Goal: Task Accomplishment & Management: Manage account settings

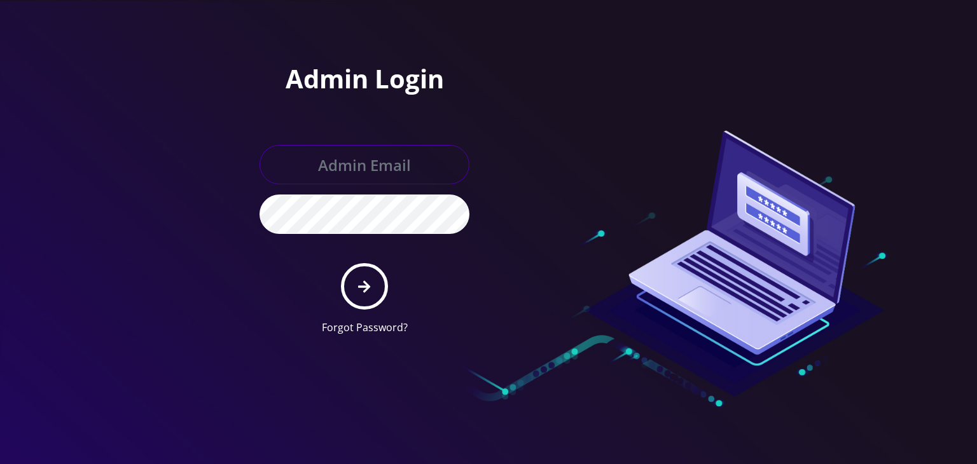
type input "[PERSON_NAME][EMAIL_ADDRESS][DOMAIN_NAME]"
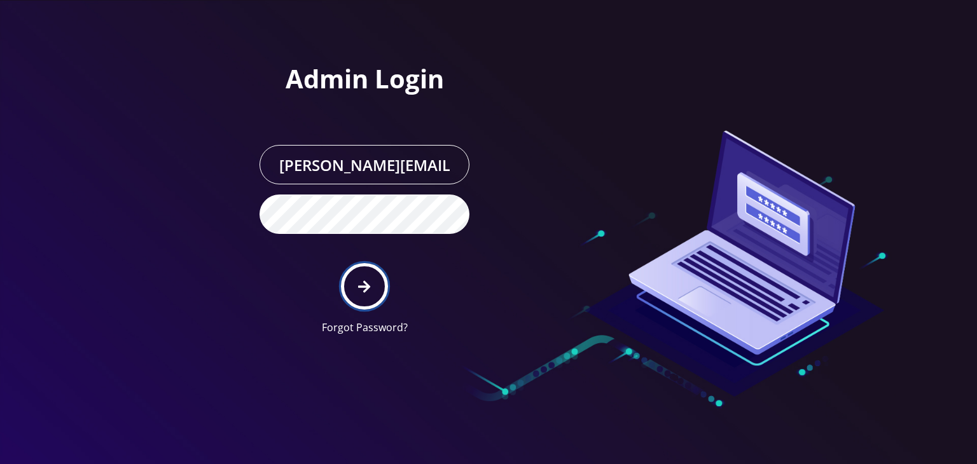
click at [371, 280] on button "submit" at bounding box center [364, 286] width 46 height 46
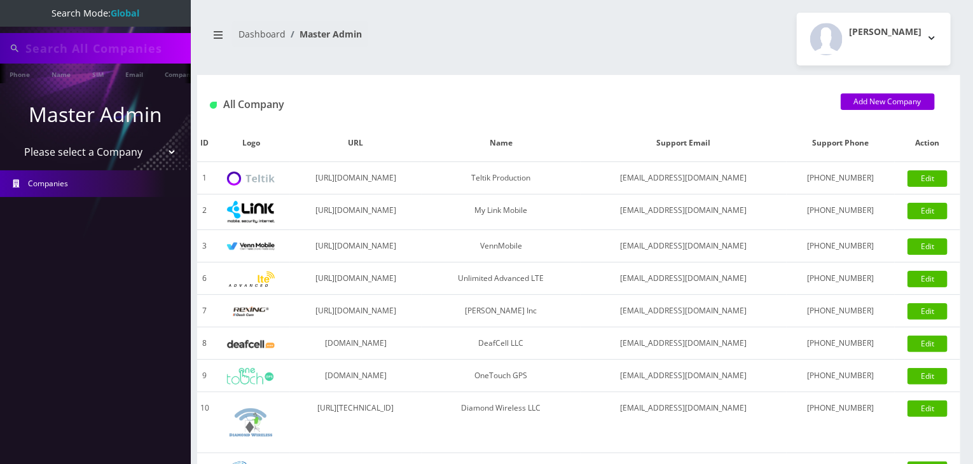
type input "atrigos"
click at [99, 153] on select "Please select a Company Teltik Production My Link Mobile VennMobile Unlimited A…" at bounding box center [96, 153] width 162 height 24
select select "13"
click at [15, 141] on select "Please select a Company Teltik Production My Link Mobile VennMobile Unlimited A…" at bounding box center [96, 153] width 162 height 24
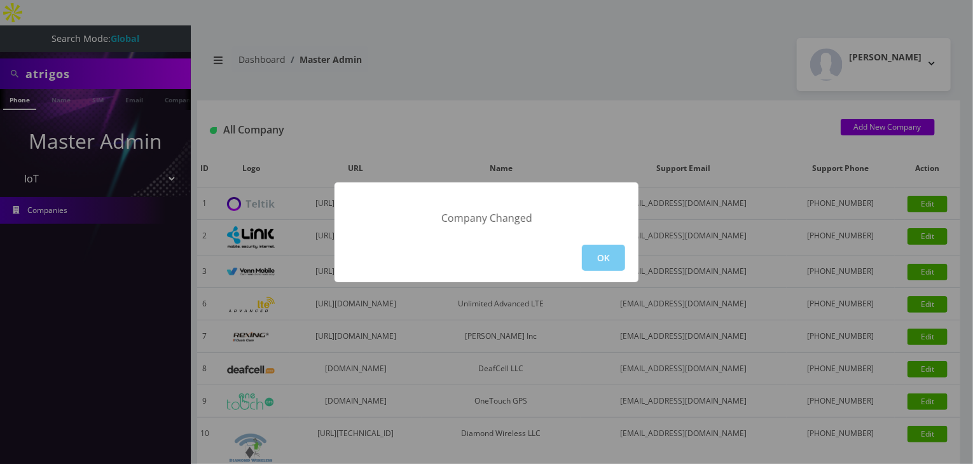
click at [617, 261] on button "OK" at bounding box center [603, 258] width 43 height 26
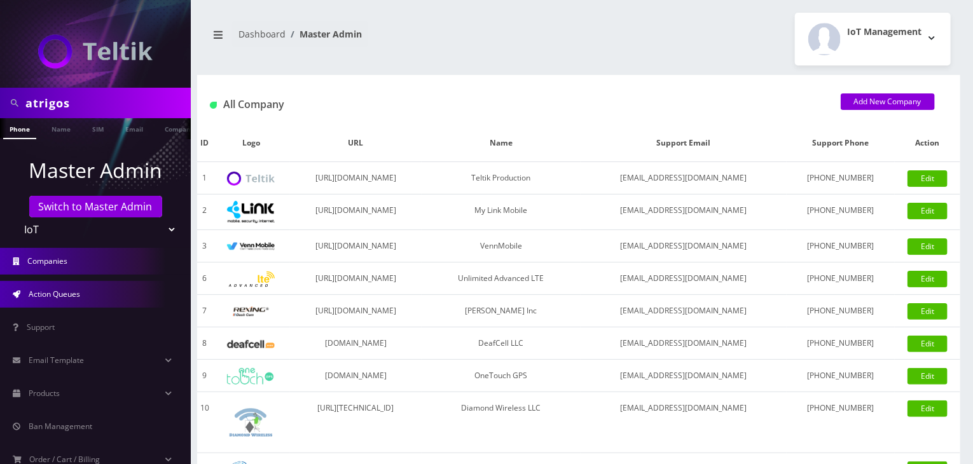
click at [105, 296] on link "Action Queues" at bounding box center [95, 294] width 191 height 27
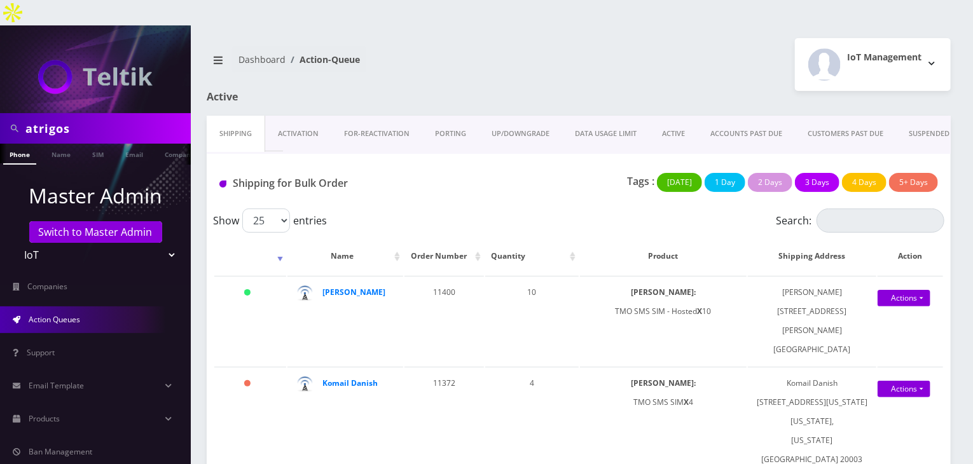
click at [588, 154] on div "Shipping for Bulk Order Tags : Today 1 Day 2 Days 3 Days 4 Days 5+ Days" at bounding box center [579, 181] width 744 height 55
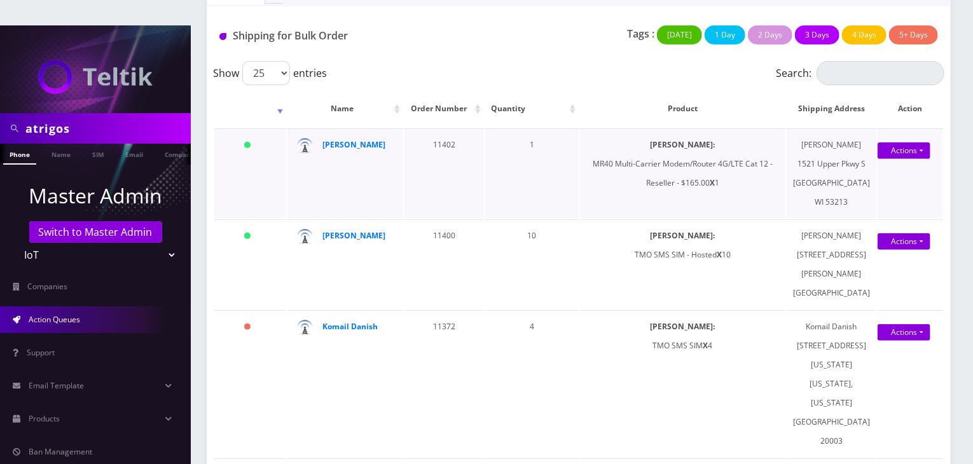
scroll to position [254, 0]
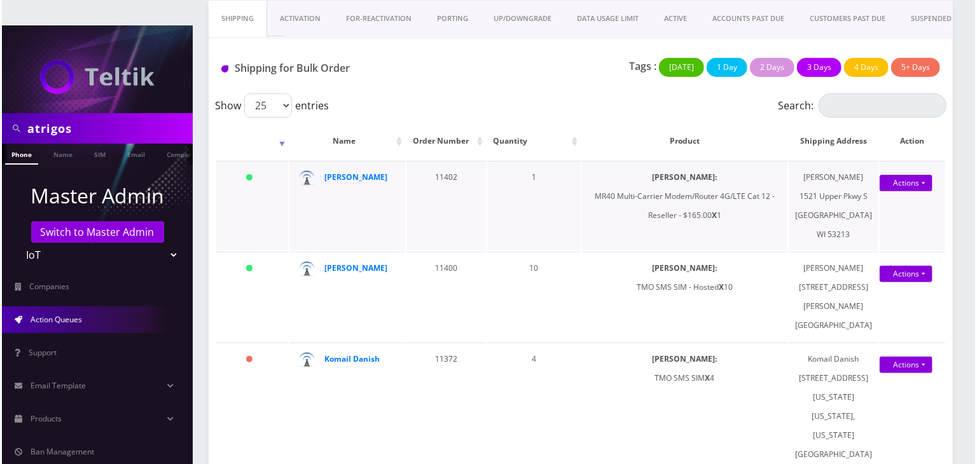
scroll to position [254, 0]
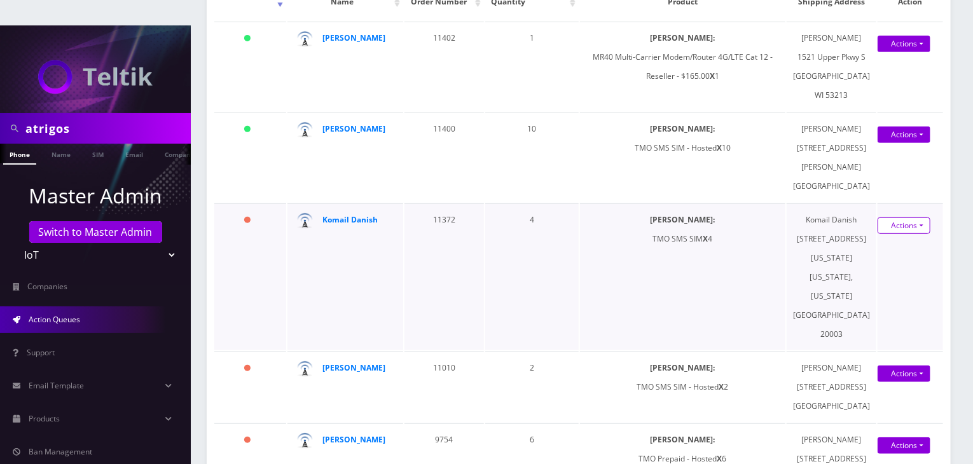
click at [901, 218] on link "Actions" at bounding box center [903, 225] width 53 height 17
click at [893, 240] on link "Shipped" at bounding box center [897, 249] width 102 height 19
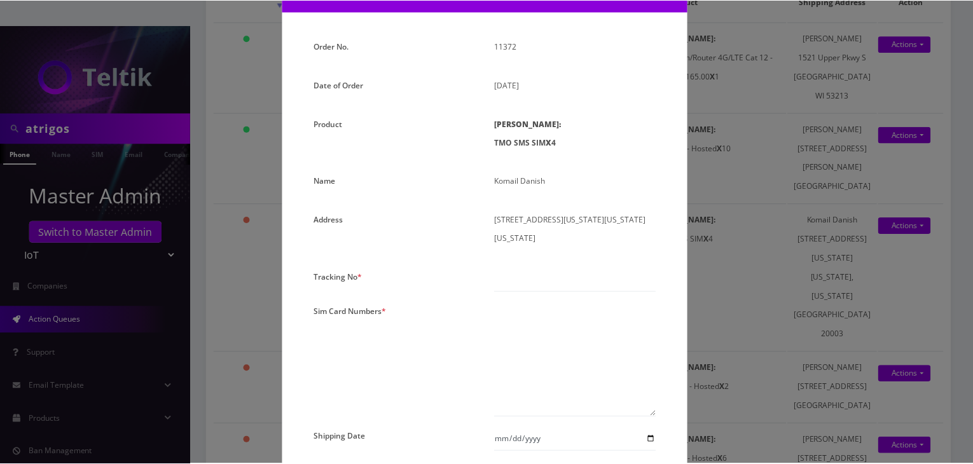
scroll to position [191, 0]
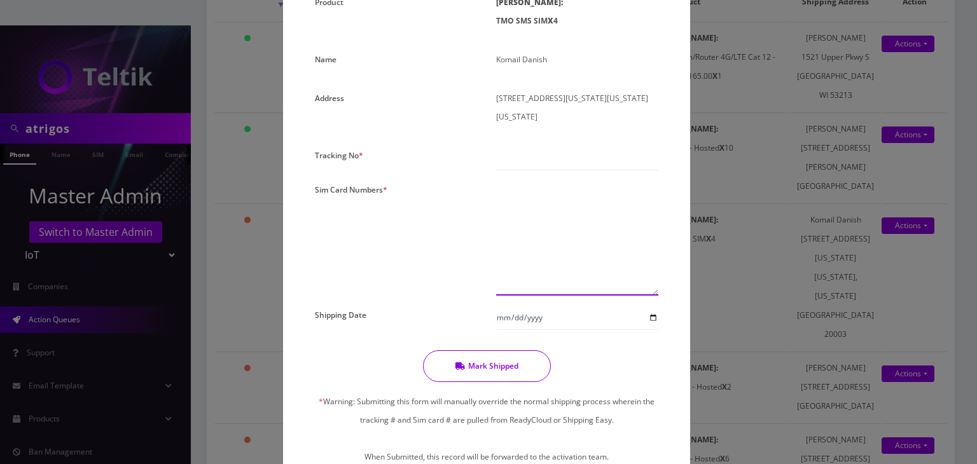
click at [537, 232] on textarea at bounding box center [577, 238] width 162 height 115
paste textarea "8901240497131730698 8901240497131730714 8901240497131730706 8901240497131730680"
type textarea "8901240497131730698 8901240497131730714 8901240497131730706 8901240497131730680"
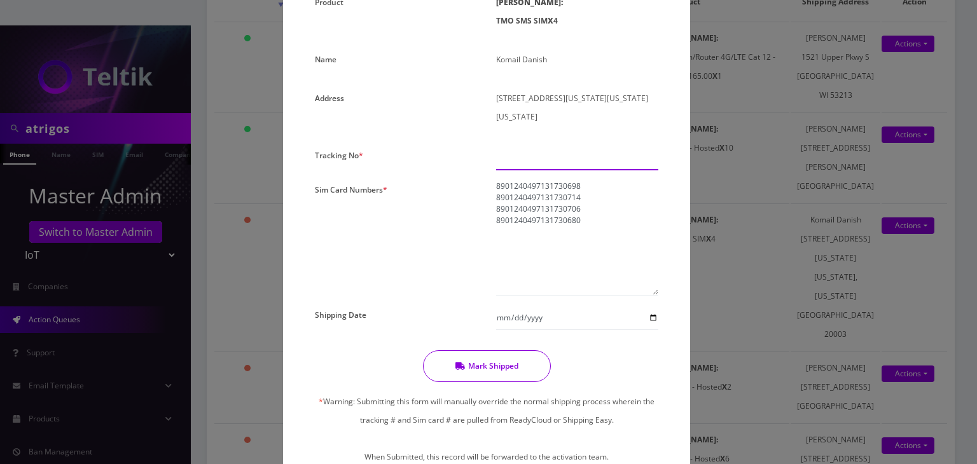
click at [531, 149] on input "text" at bounding box center [577, 158] width 162 height 24
paste input "884055233432"
type input "884055233432"
click at [653, 321] on input "Shipping Date" at bounding box center [577, 318] width 162 height 24
click at [649, 319] on input "2025-09-03" at bounding box center [577, 318] width 162 height 24
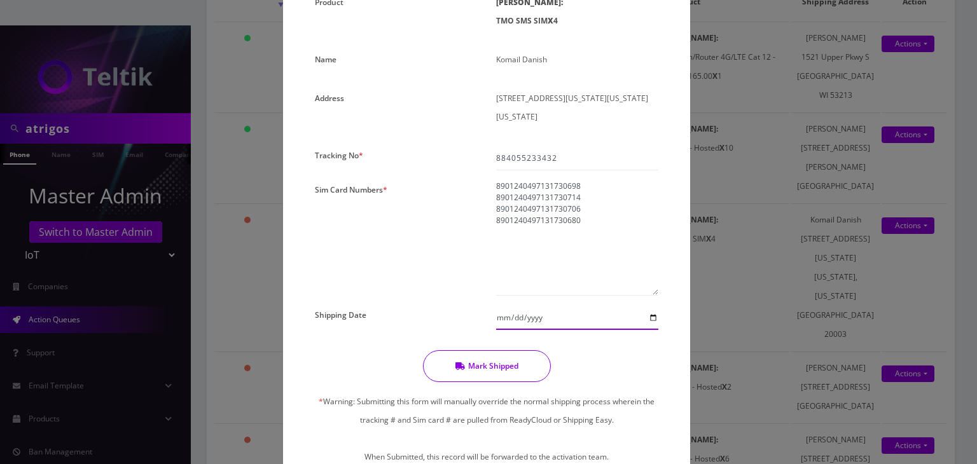
type input "2025-09-02"
click at [514, 376] on button "Mark Shipped" at bounding box center [487, 366] width 128 height 32
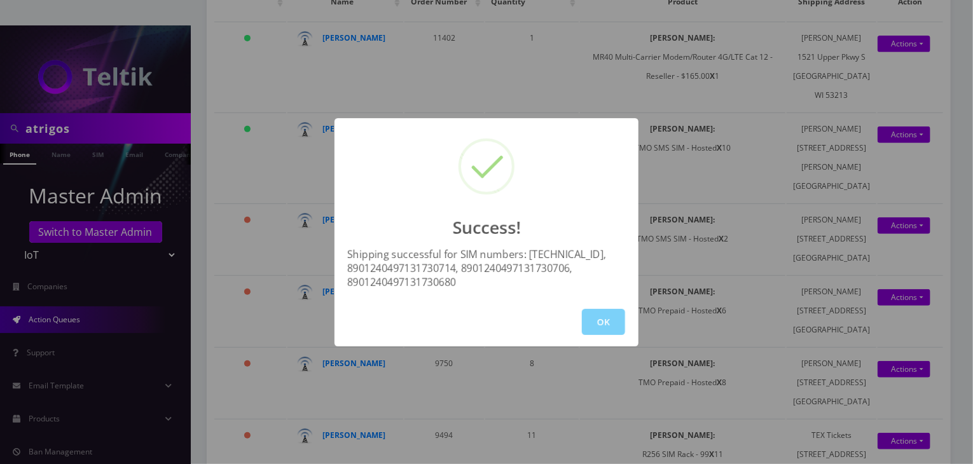
click at [608, 335] on div "OK" at bounding box center [486, 322] width 304 height 49
click at [606, 324] on button "OK" at bounding box center [603, 322] width 43 height 26
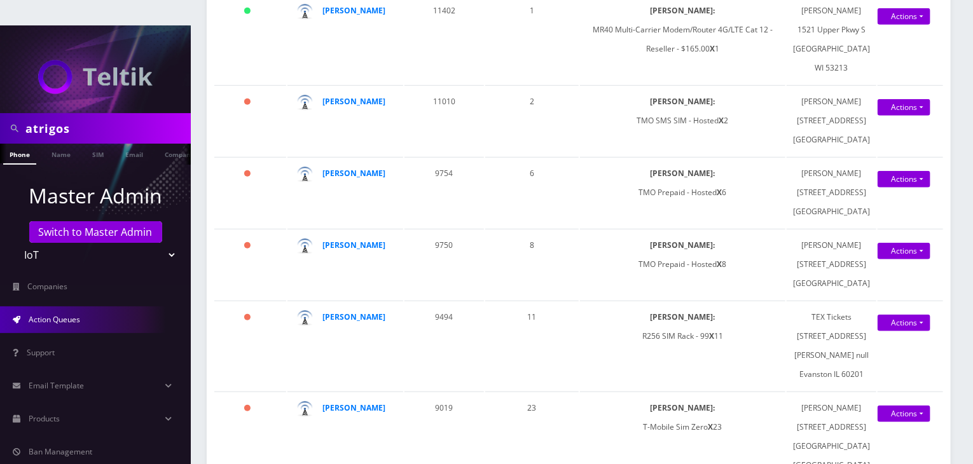
scroll to position [382, 0]
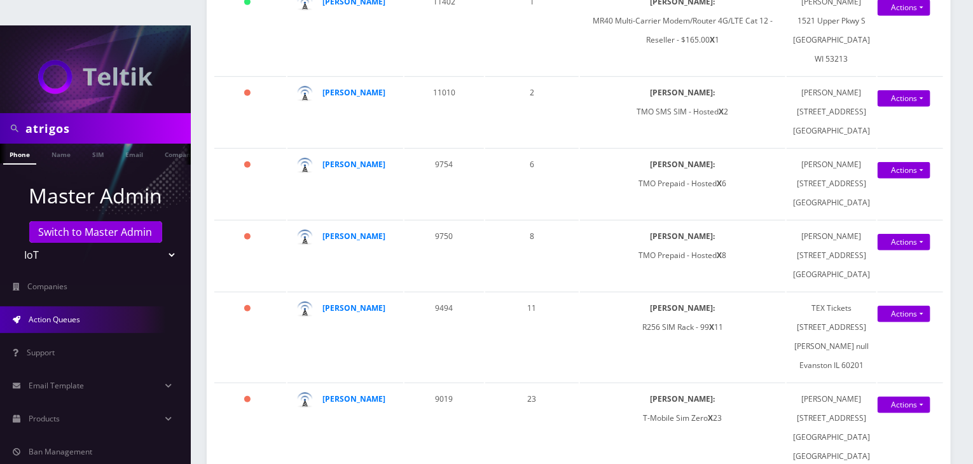
drag, startPoint x: 91, startPoint y: 97, endPoint x: 0, endPoint y: 97, distance: 90.9
click at [0, 113] on div "atrigos" at bounding box center [95, 128] width 191 height 31
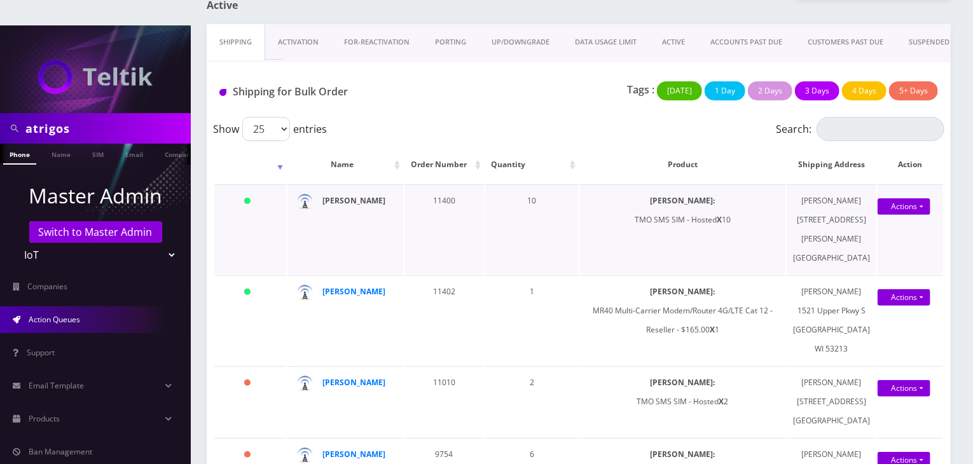
scroll to position [0, 0]
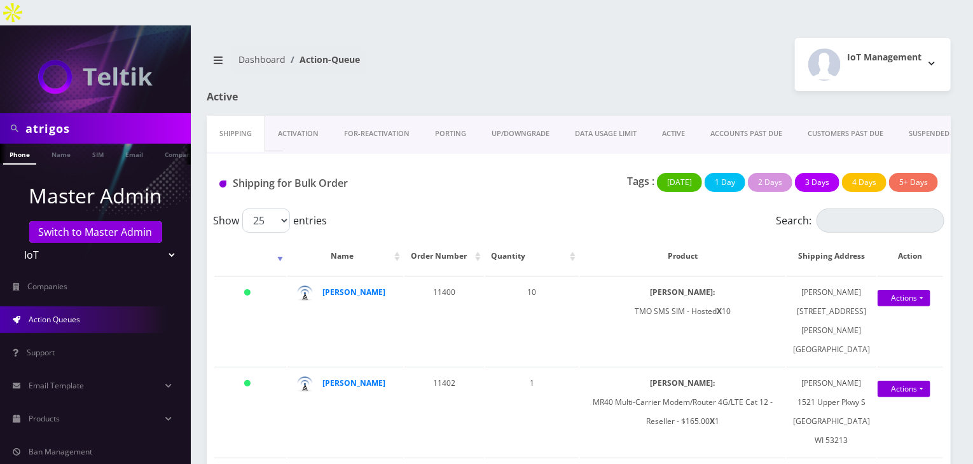
drag, startPoint x: 76, startPoint y: 102, endPoint x: 0, endPoint y: 102, distance: 76.3
click at [0, 113] on div "atrigos" at bounding box center [95, 128] width 191 height 31
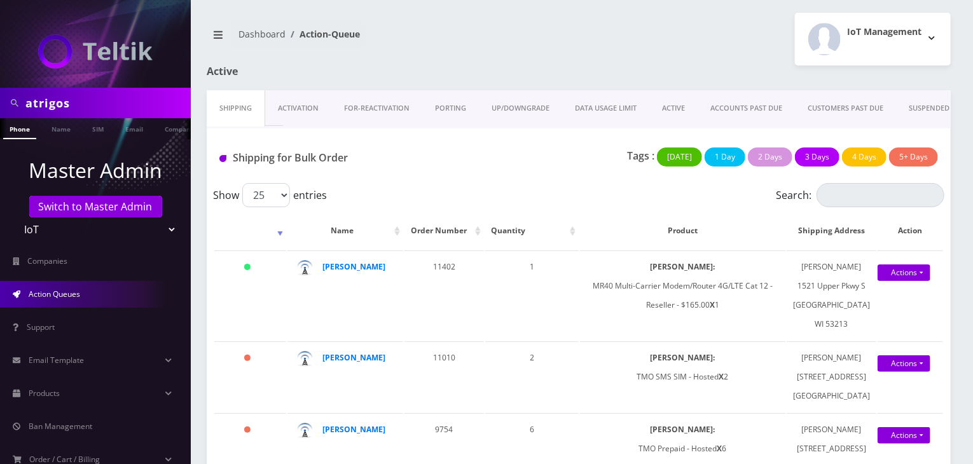
drag, startPoint x: 87, startPoint y: 106, endPoint x: 0, endPoint y: 102, distance: 87.2
click at [0, 102] on div "atrigos" at bounding box center [95, 103] width 191 height 31
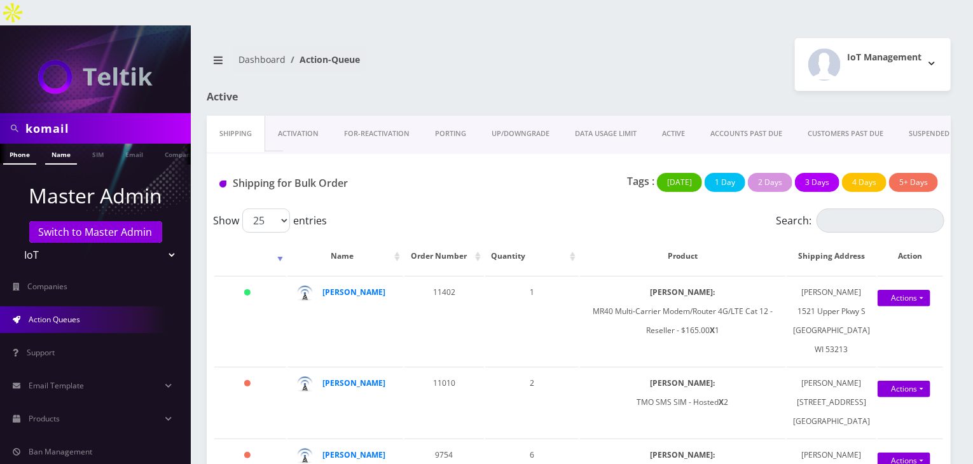
type input "komail"
click at [70, 144] on link "Name" at bounding box center [61, 154] width 32 height 21
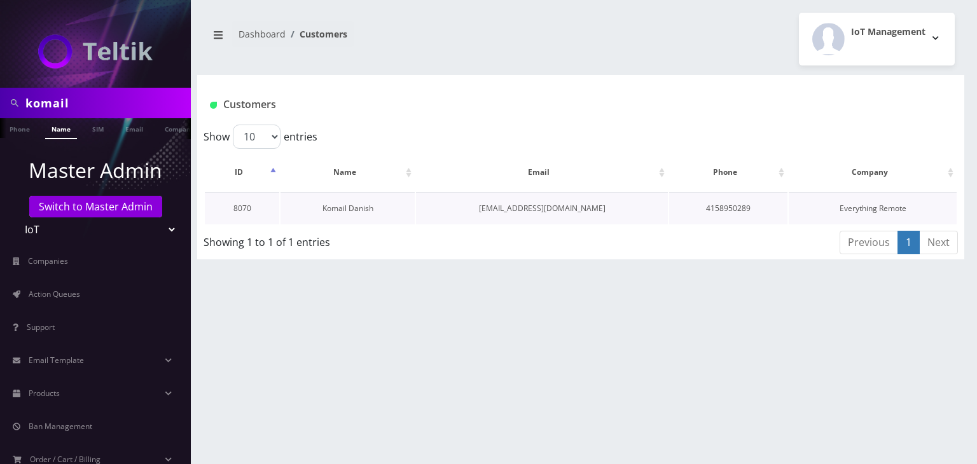
click at [343, 207] on link "Komail Danish" at bounding box center [347, 208] width 51 height 11
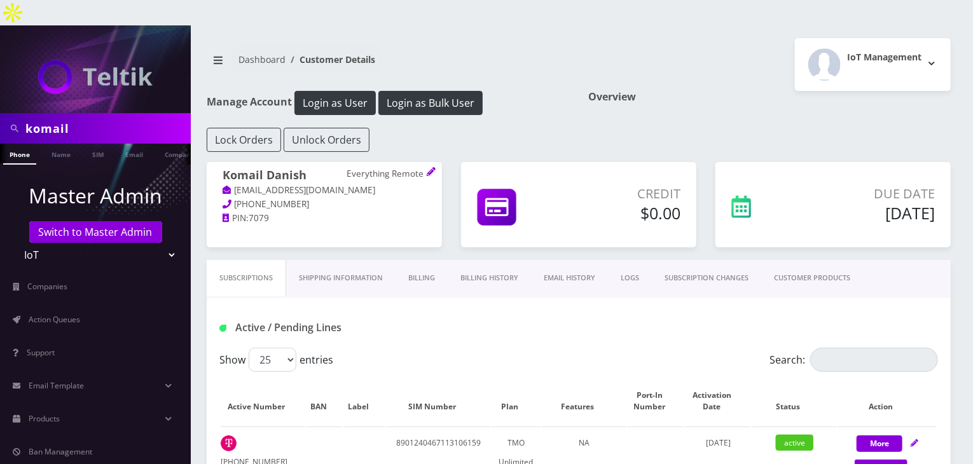
click at [800, 260] on link "CUSTOMER PRODUCTS" at bounding box center [812, 278] width 102 height 36
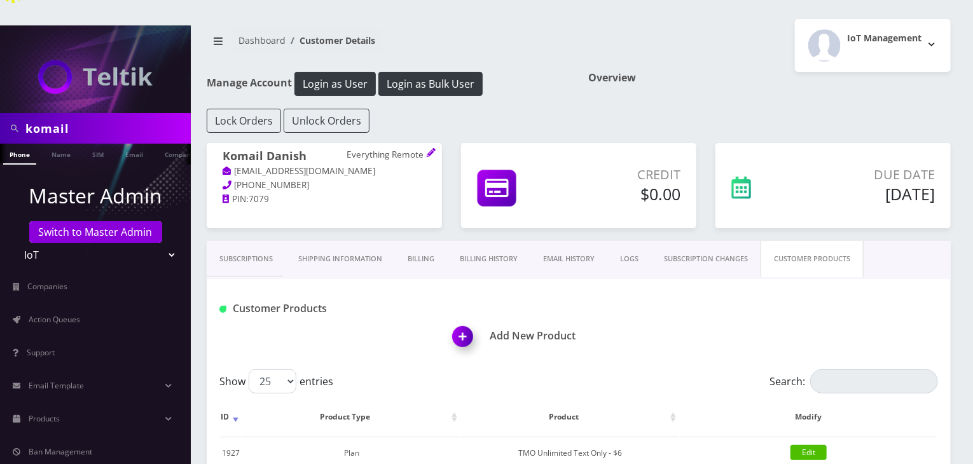
scroll to position [369, 0]
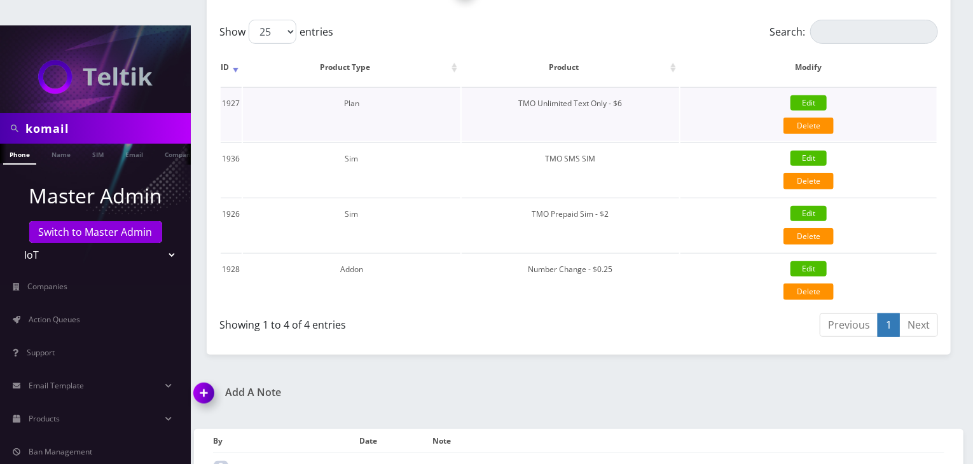
drag, startPoint x: 637, startPoint y: 59, endPoint x: 635, endPoint y: 76, distance: 17.4
click at [633, 77] on table "ID Product Type Product Modify 1927 Plan TMO Unlimited Text Only - $6 Edit Dele…" at bounding box center [578, 178] width 719 height 261
drag, startPoint x: 635, startPoint y: 76, endPoint x: 521, endPoint y: 79, distance: 113.2
click at [521, 87] on td "TMO Unlimited Text Only - $6" at bounding box center [570, 114] width 217 height 54
copy td "TMO Unlimited Text Only - $6"
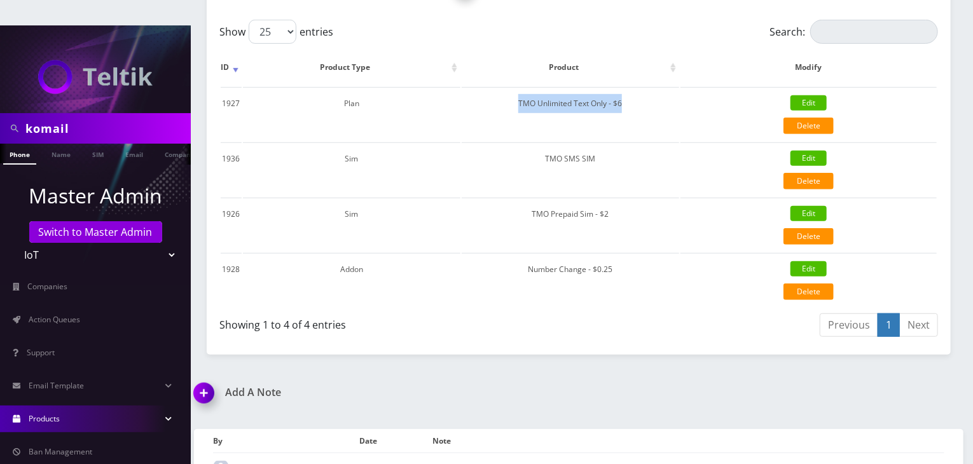
click at [95, 406] on link "Products" at bounding box center [95, 419] width 191 height 27
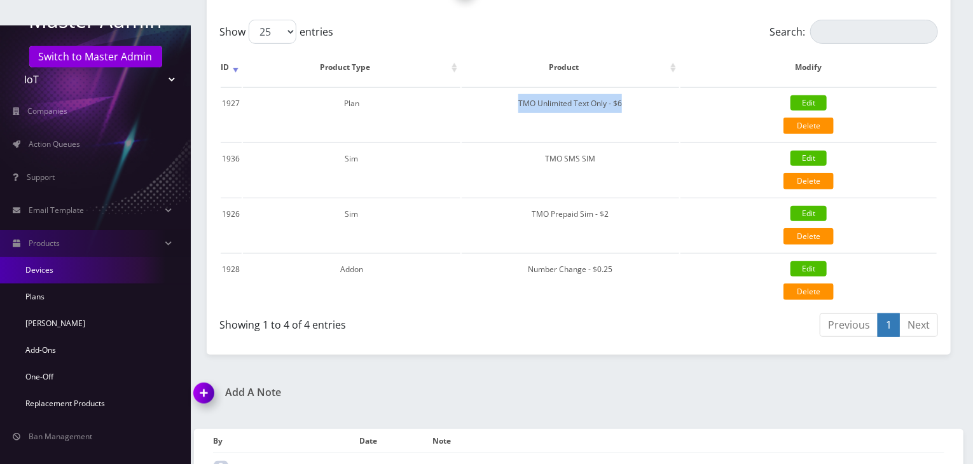
scroll to position [212, 0]
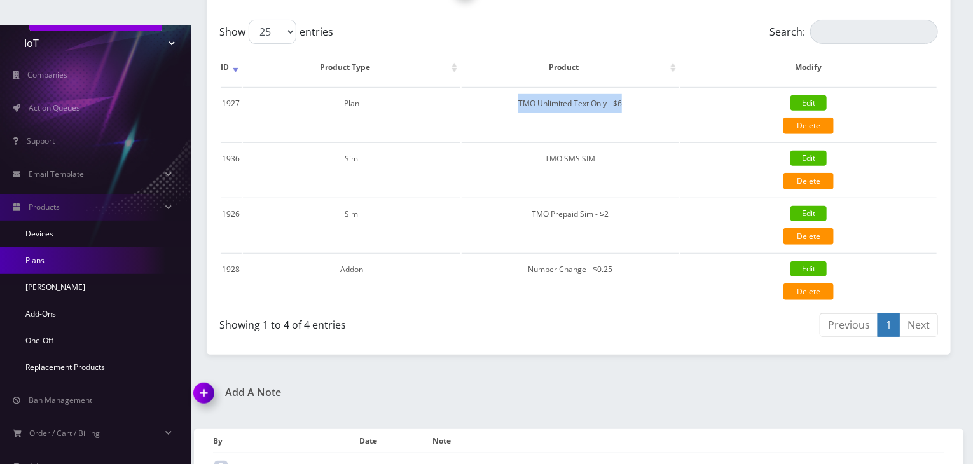
click at [84, 247] on link "Plans" at bounding box center [95, 260] width 191 height 27
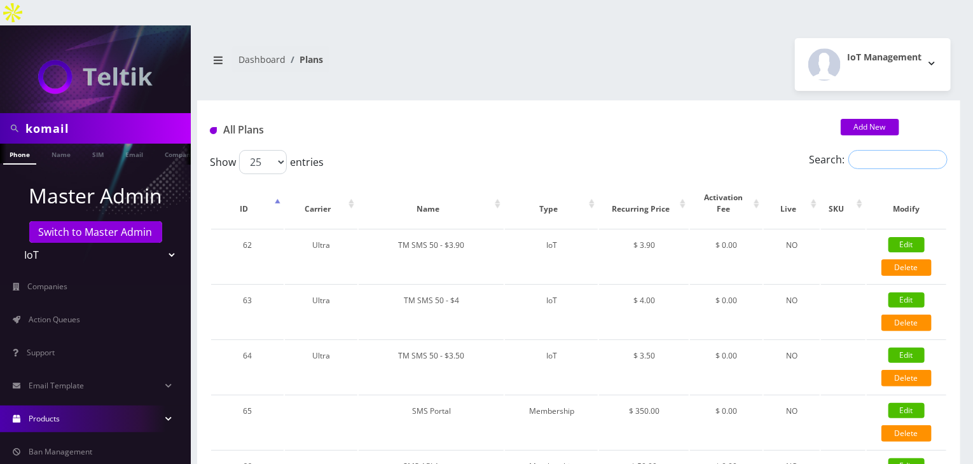
click at [879, 150] on input "Search:" at bounding box center [897, 159] width 99 height 19
paste input "TMO Unlimited Text Only - $6"
type input "TMO Unlimited Text Only - $6"
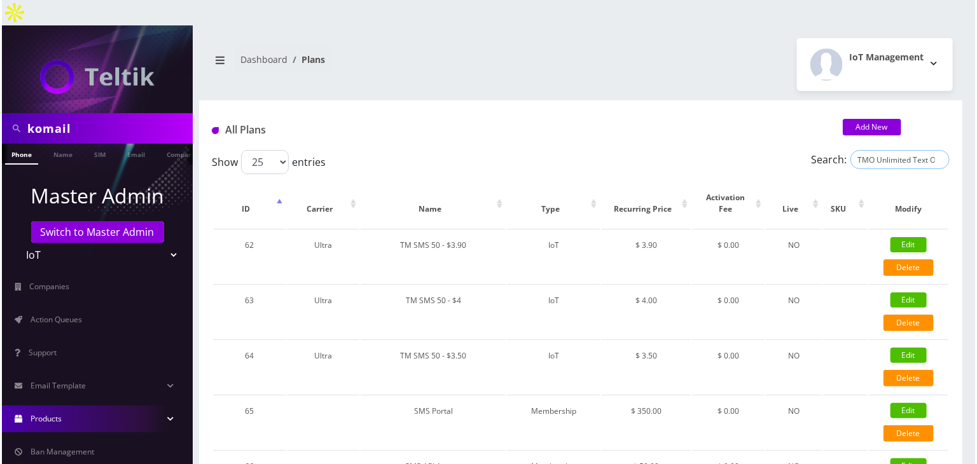
scroll to position [0, 23]
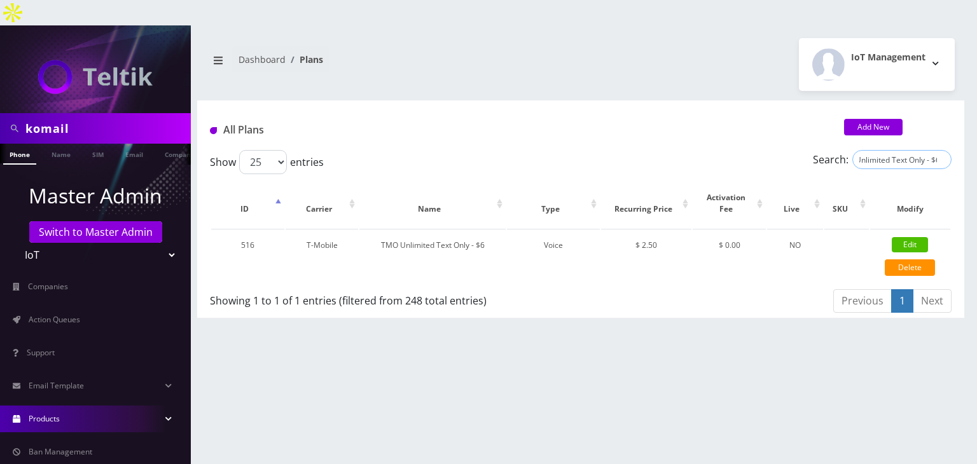
click at [940, 150] on input "TMO Unlimited Text Only - $6" at bounding box center [901, 159] width 99 height 19
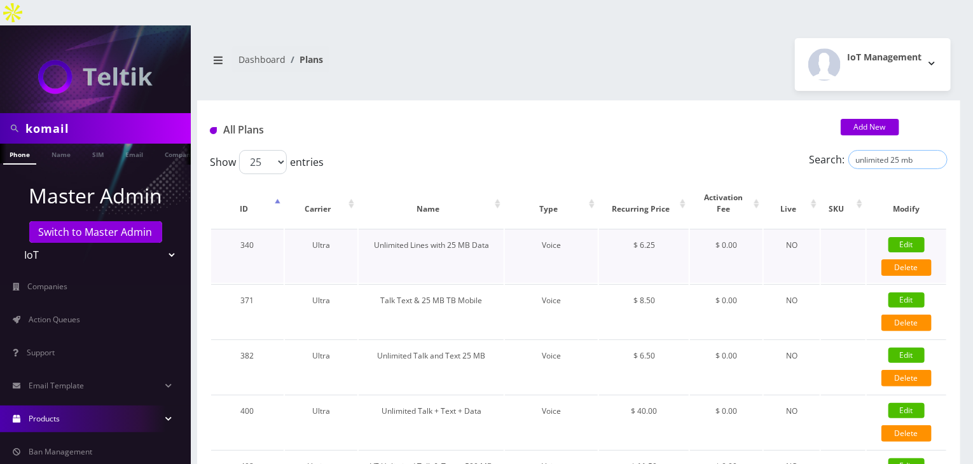
type input "unlimited 25 mb"
click at [900, 237] on link "Edit" at bounding box center [906, 244] width 36 height 15
type input "Unlimited Lines with 25 MB Data"
select select "1"
select select "5"
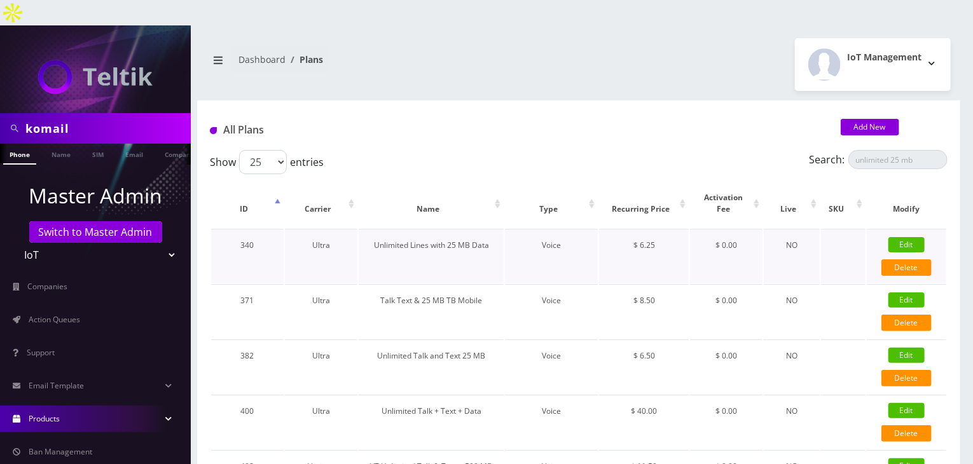
select select "0"
checkbox input "false"
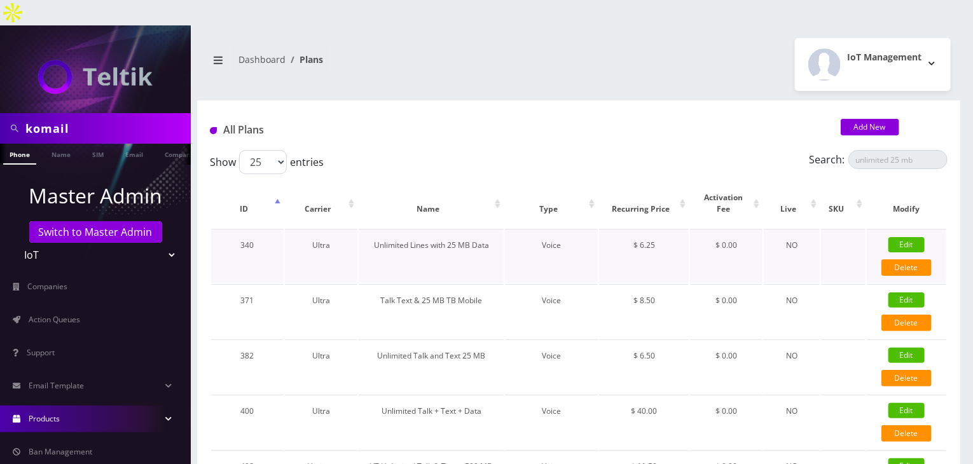
checkbox input "false"
type input "1384"
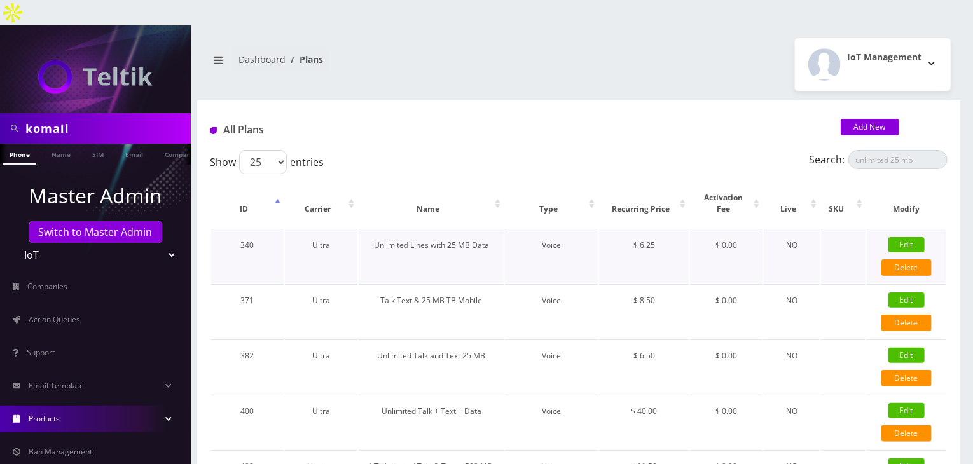
type input "3.5"
select select "0"
checkbox input "true"
checkbox input "false"
type input "6.25"
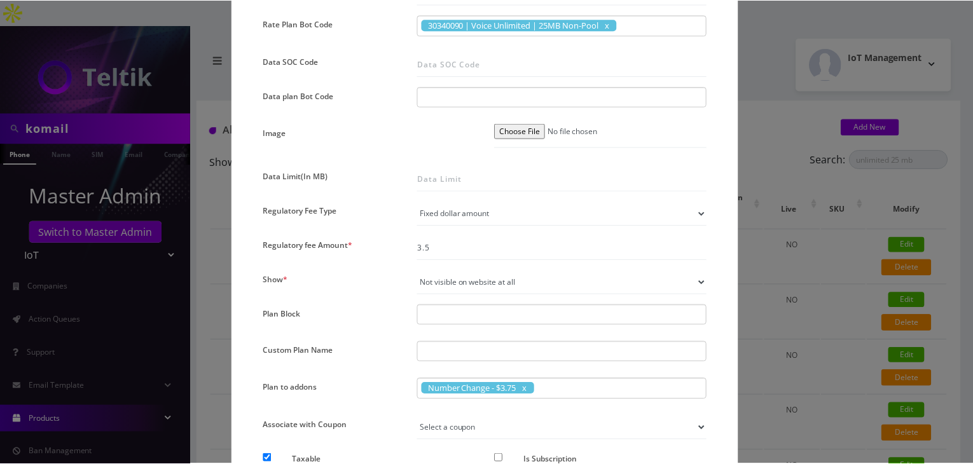
scroll to position [530, 0]
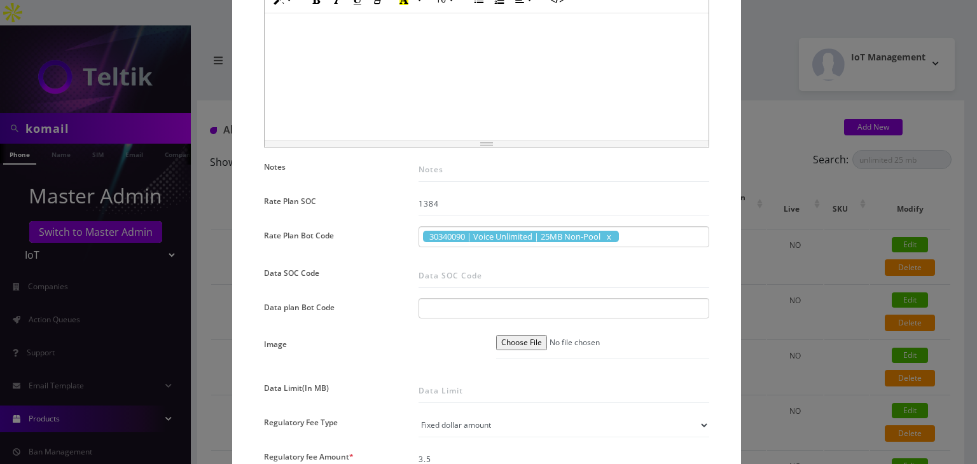
click at [814, 230] on div "× Edit Plan Name * Unlimited Lines with 25 MB Data SKU Tag Type * Voice Data We…" at bounding box center [488, 232] width 977 height 464
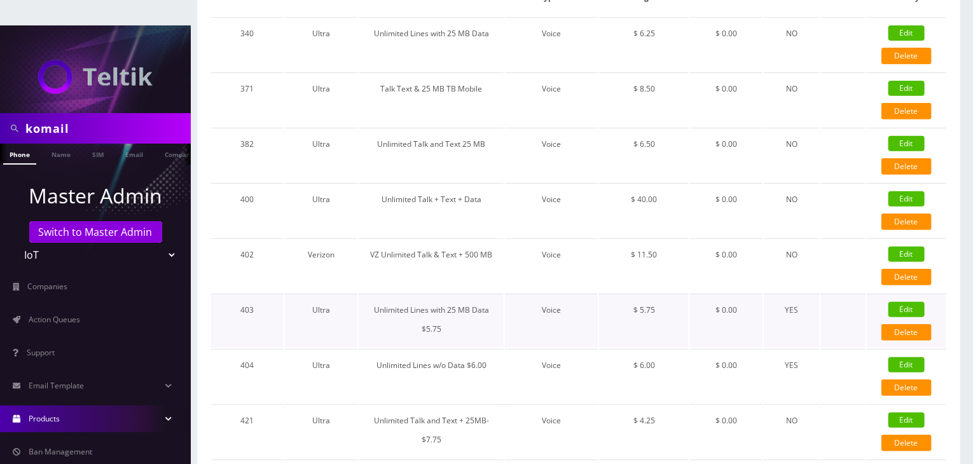
scroll to position [0, 0]
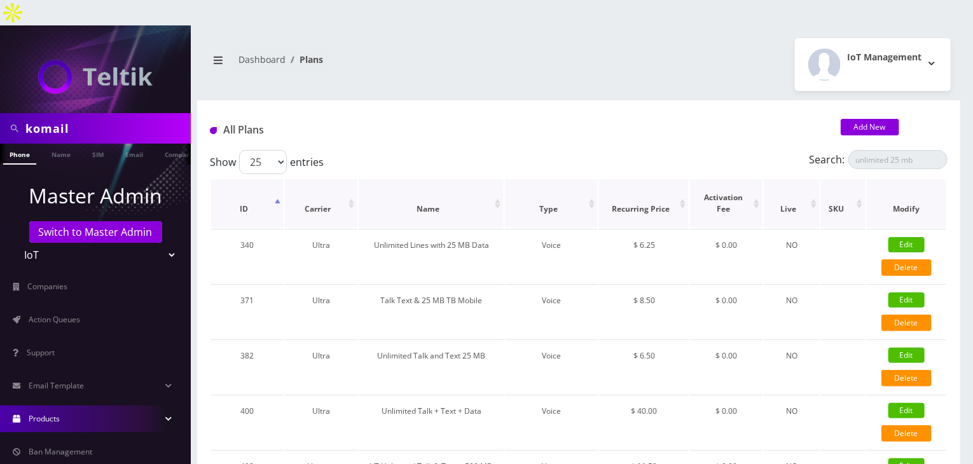
click at [352, 179] on th "Carrier" at bounding box center [321, 203] width 72 height 48
drag, startPoint x: 913, startPoint y: 133, endPoint x: 888, endPoint y: 136, distance: 25.6
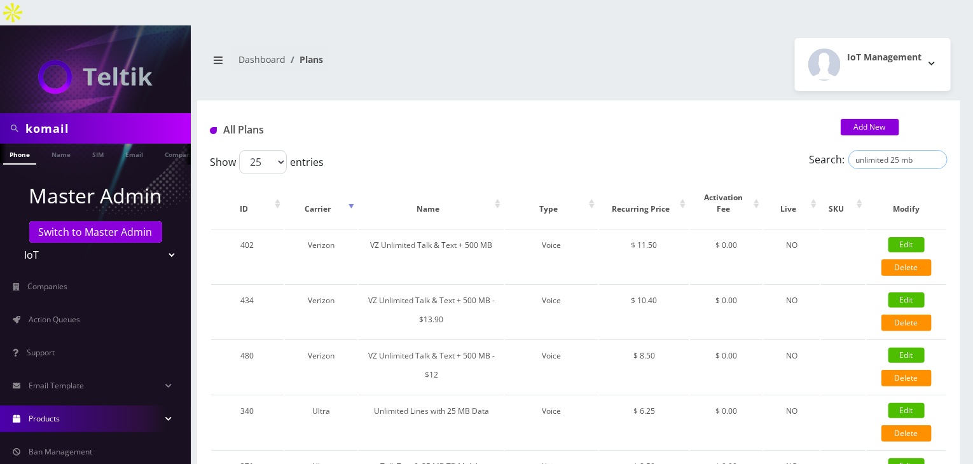
click at [888, 150] on input "unlimited 25 mb" at bounding box center [897, 159] width 99 height 19
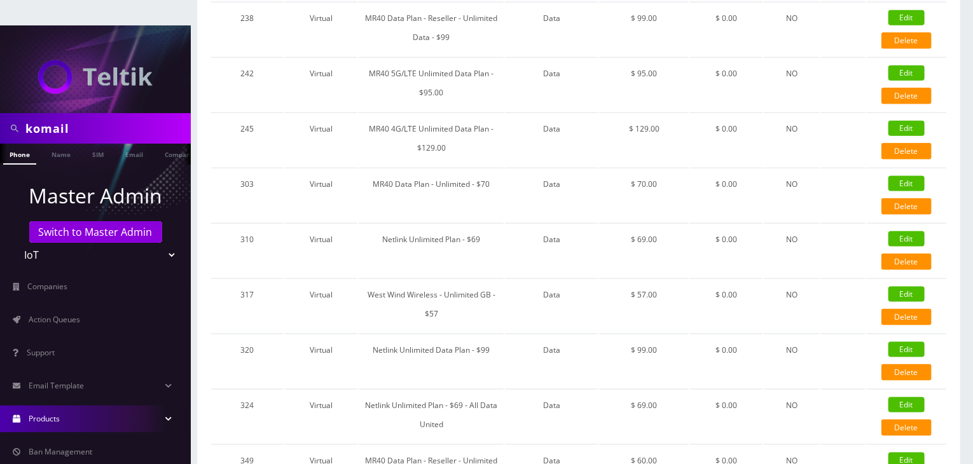
scroll to position [1172, 0]
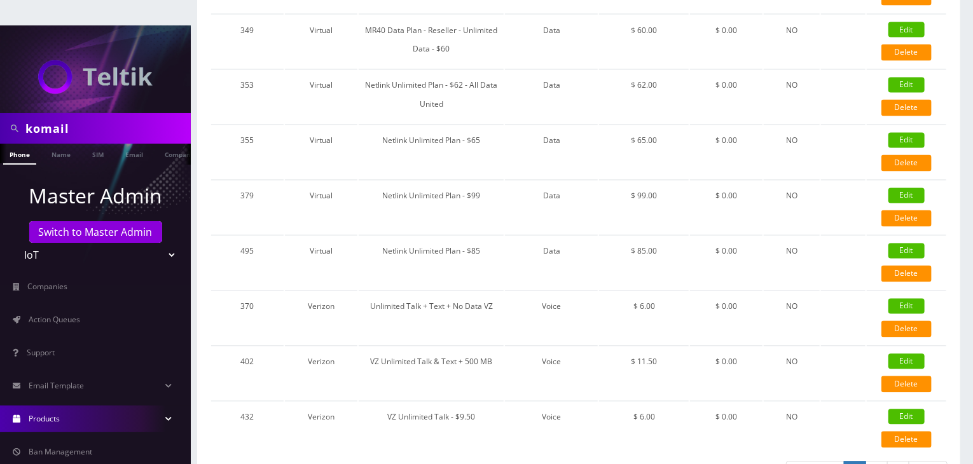
type input "unlimited"
click at [875, 462] on link "2" at bounding box center [876, 474] width 22 height 24
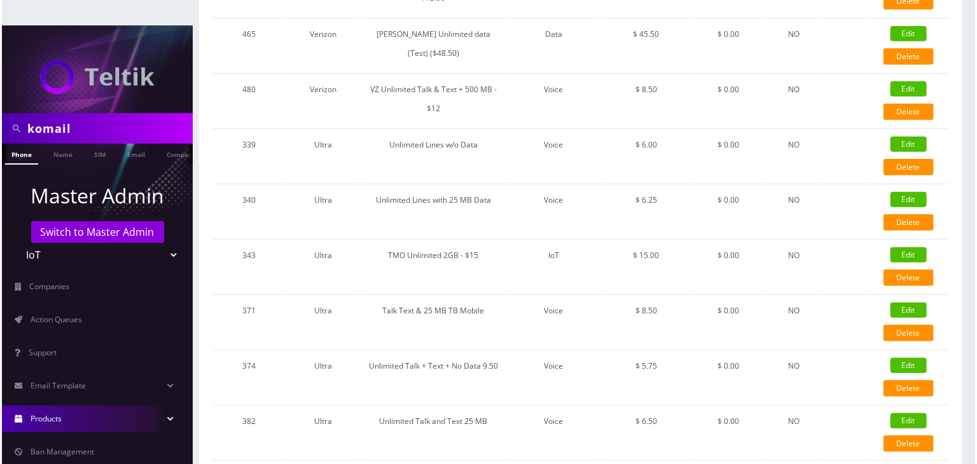
scroll to position [96, 0]
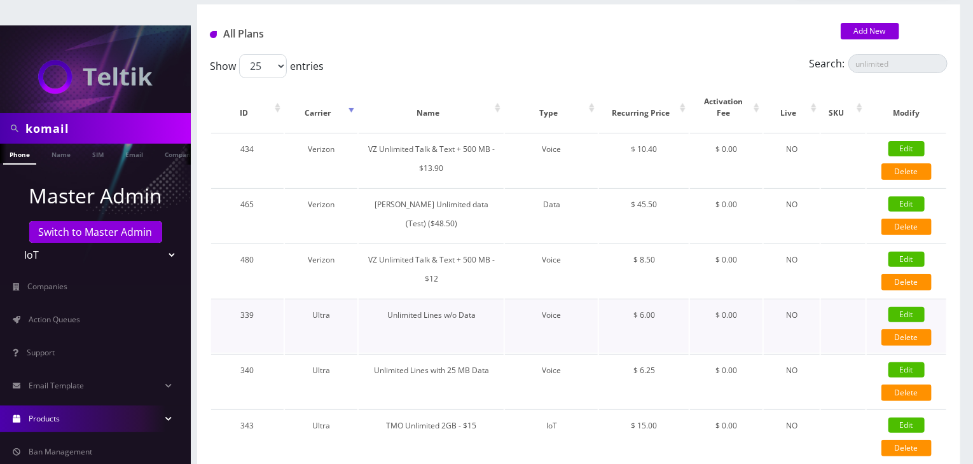
click at [901, 307] on link "Edit" at bounding box center [906, 314] width 36 height 15
type input "Unlimited Lines w/o Data"
checkbox input "false"
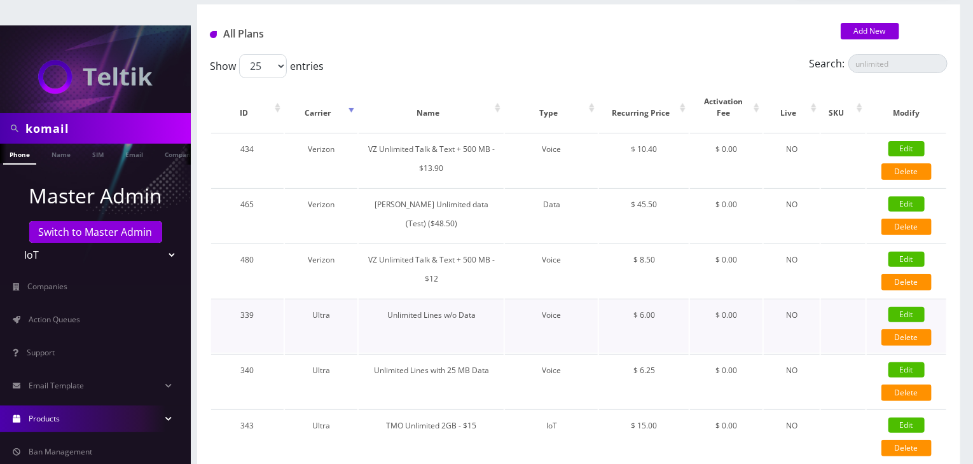
checkbox input "false"
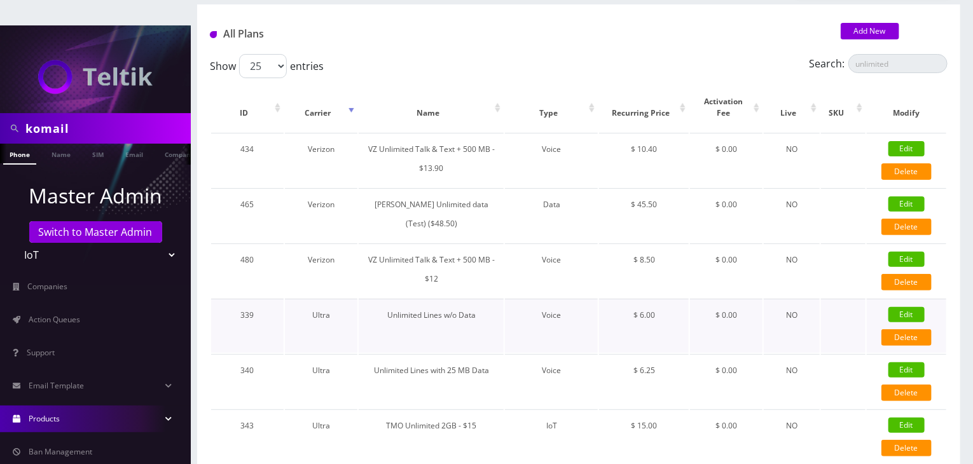
checkbox input "true"
checkbox input "false"
type input "6"
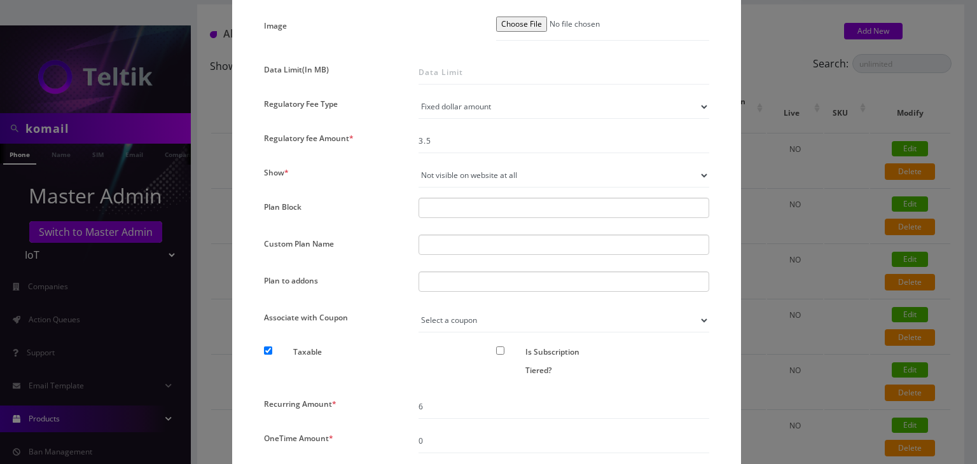
scroll to position [981, 0]
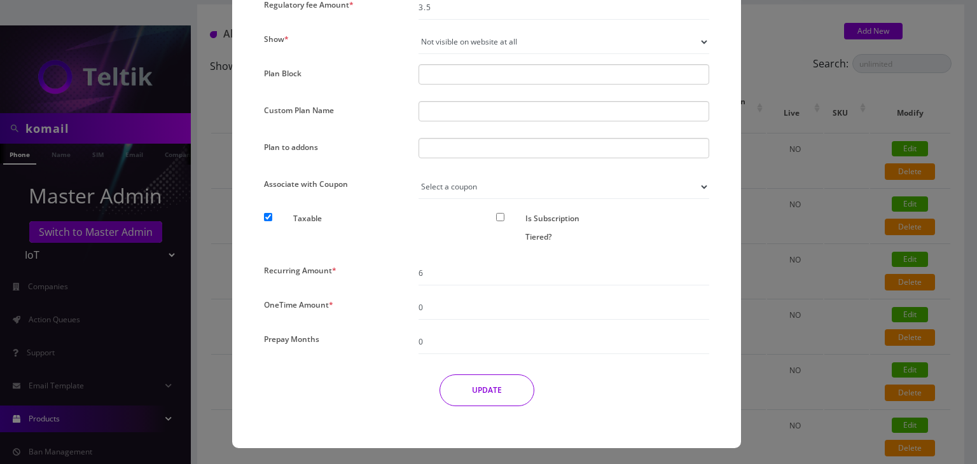
click at [795, 292] on div "× Edit Plan Name * Unlimited Lines w/o Data SKU Tag Type * Voice Data Wearable …" at bounding box center [488, 232] width 977 height 464
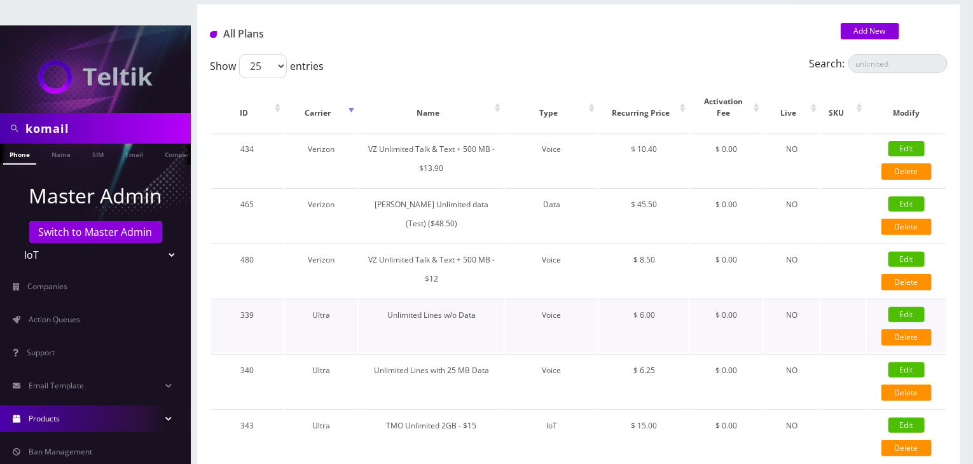
click at [916, 307] on link "Edit" at bounding box center [906, 314] width 36 height 15
checkbox input "false"
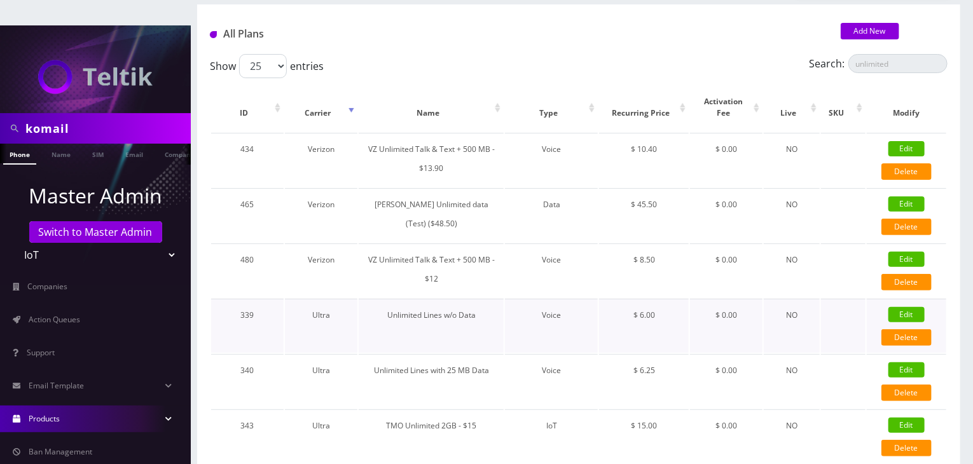
checkbox input "false"
checkbox input "true"
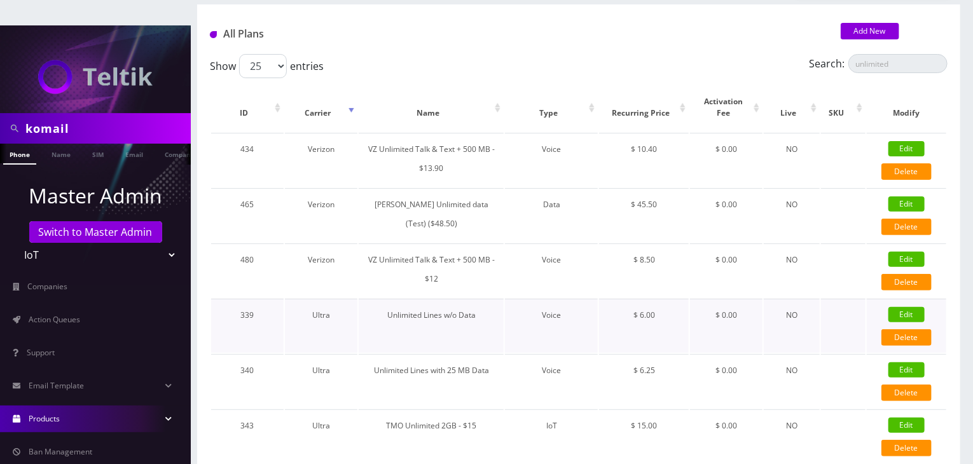
checkbox input "false"
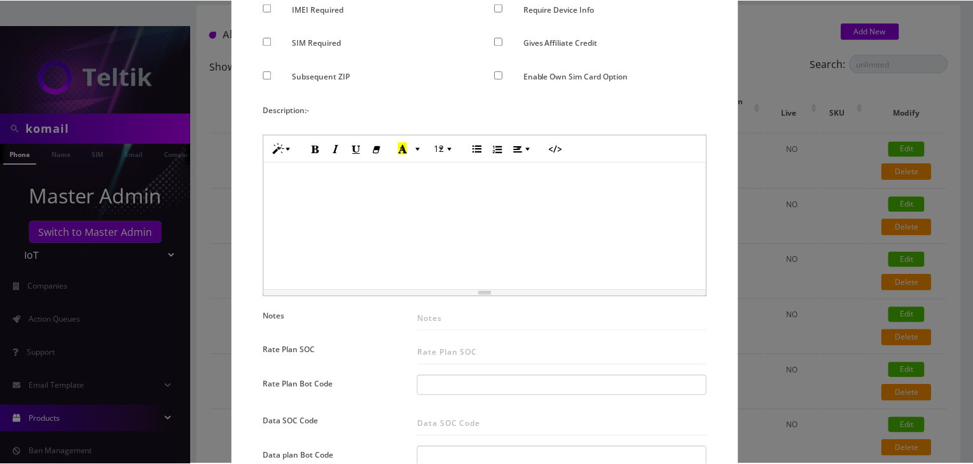
scroll to position [345, 0]
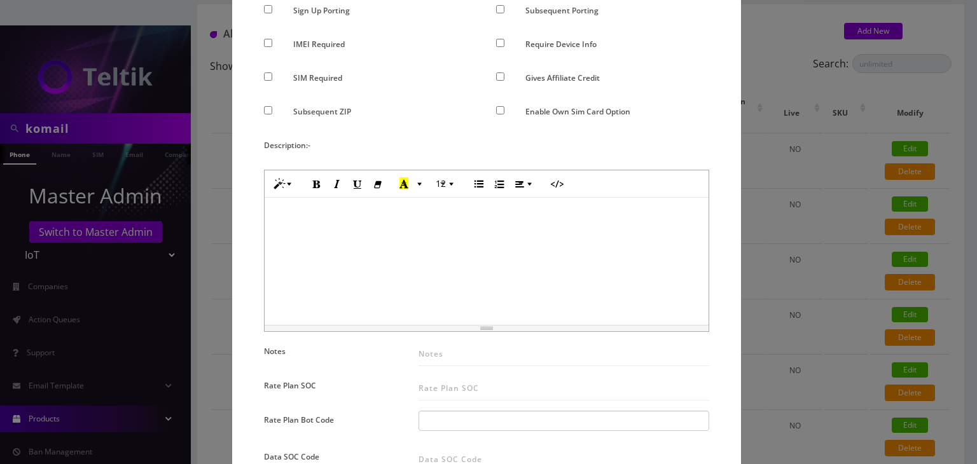
click at [781, 319] on div "× Edit Plan Name * Unlimited Lines w/o Data SKU Tag Type * Voice Data Wearable …" at bounding box center [488, 232] width 977 height 464
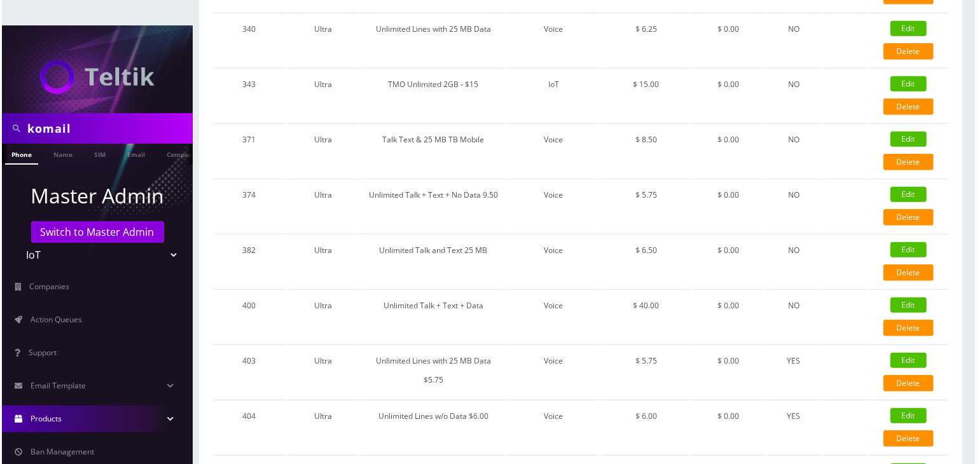
scroll to position [414, 0]
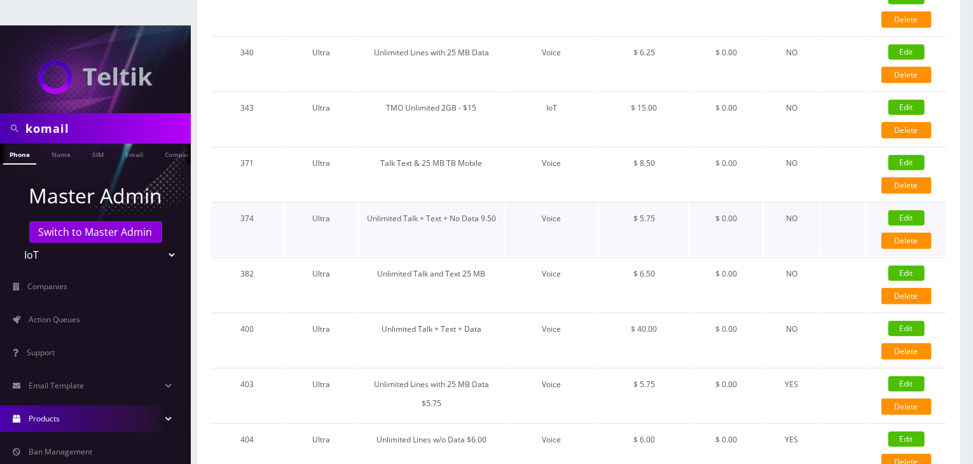
click at [909, 210] on link "Edit" at bounding box center [906, 217] width 36 height 15
type input "Unlimited Talk + Text + No Data 9.50"
select select "1"
checkbox input "false"
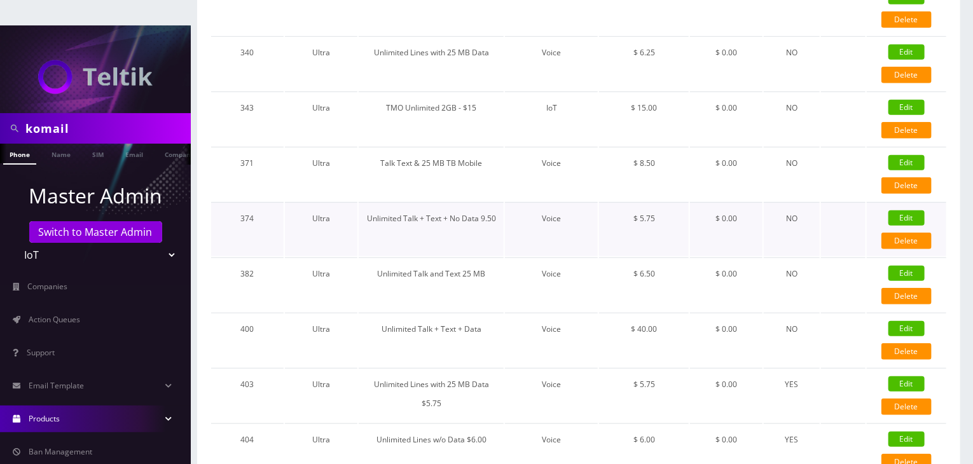
checkbox input "false"
checkbox input "true"
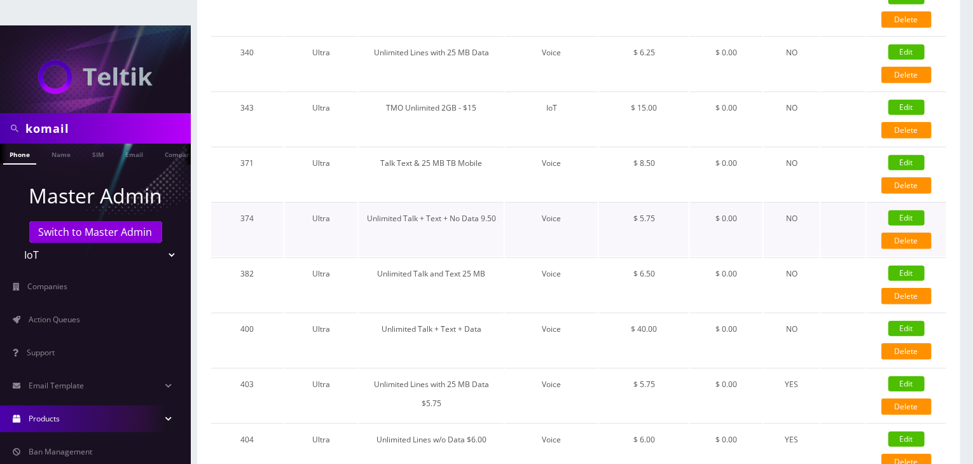
checkbox input "false"
type input "1375"
type input "3.75"
checkbox input "true"
checkbox input "false"
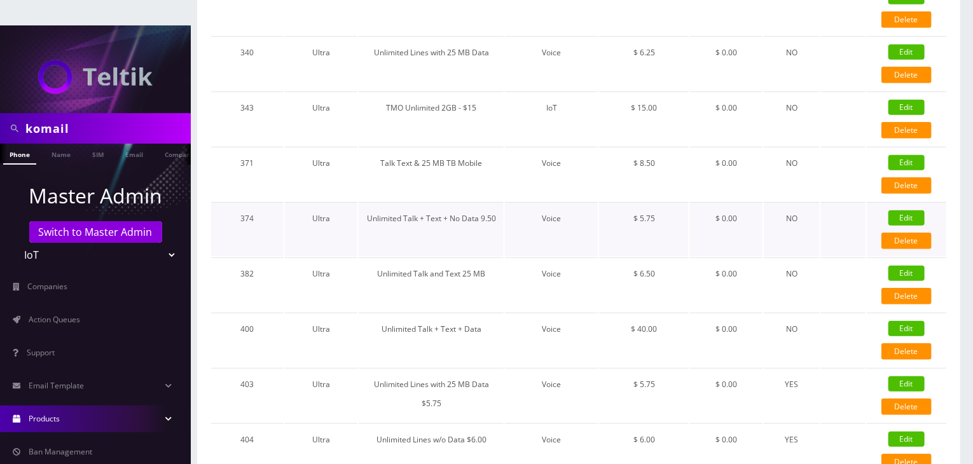
type input "5.75"
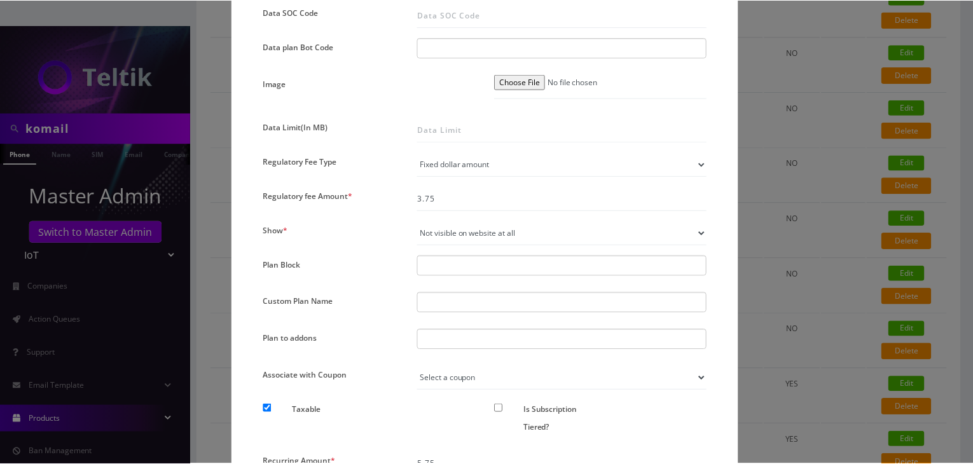
scroll to position [954, 0]
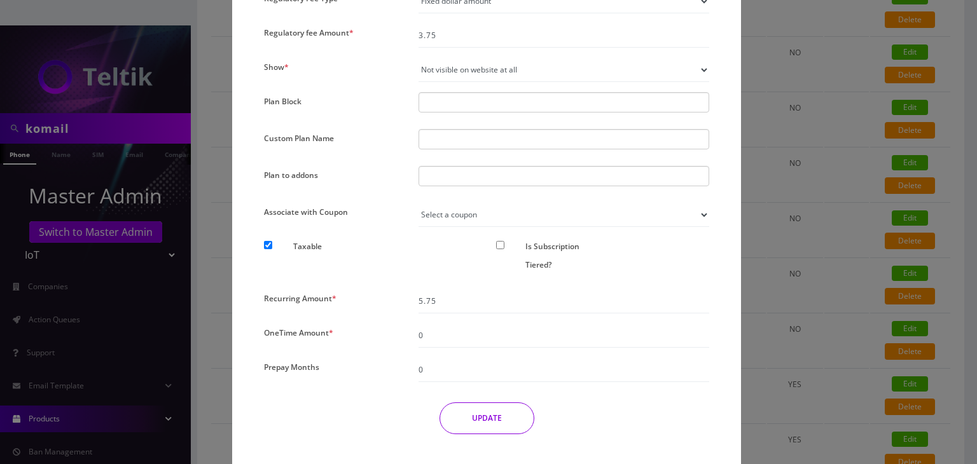
click at [776, 300] on div "× Edit Plan Name * Unlimited Talk + Text + No Data 9.50 SKU Tag Type * Voice Da…" at bounding box center [488, 232] width 977 height 464
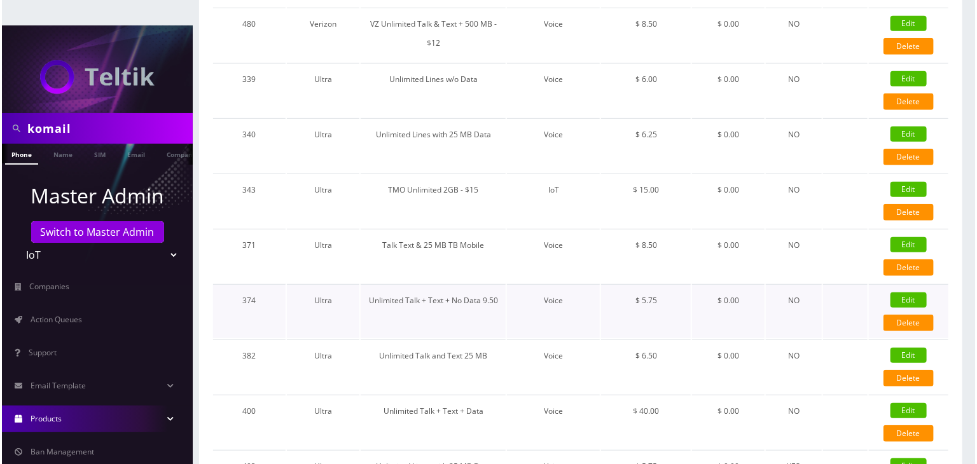
scroll to position [308, 0]
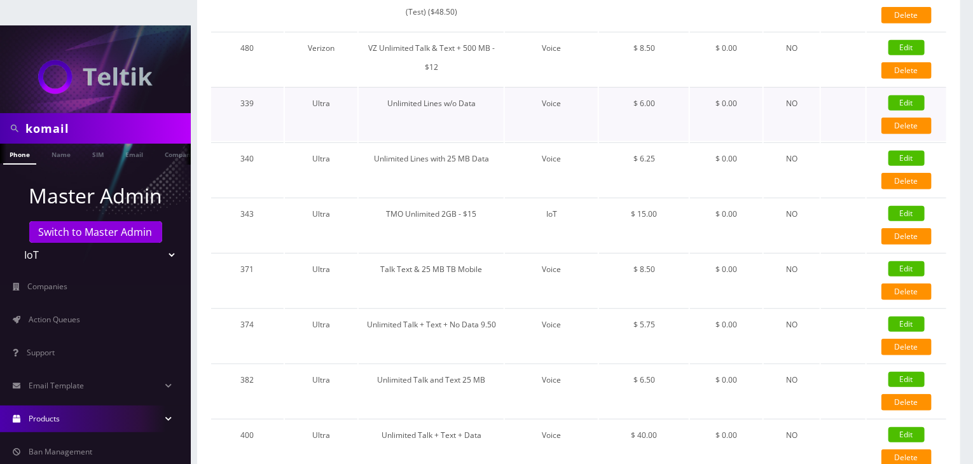
click at [901, 95] on link "Edit" at bounding box center [906, 102] width 36 height 15
type input "Unlimited Lines w/o Data"
select select "0"
checkbox input "false"
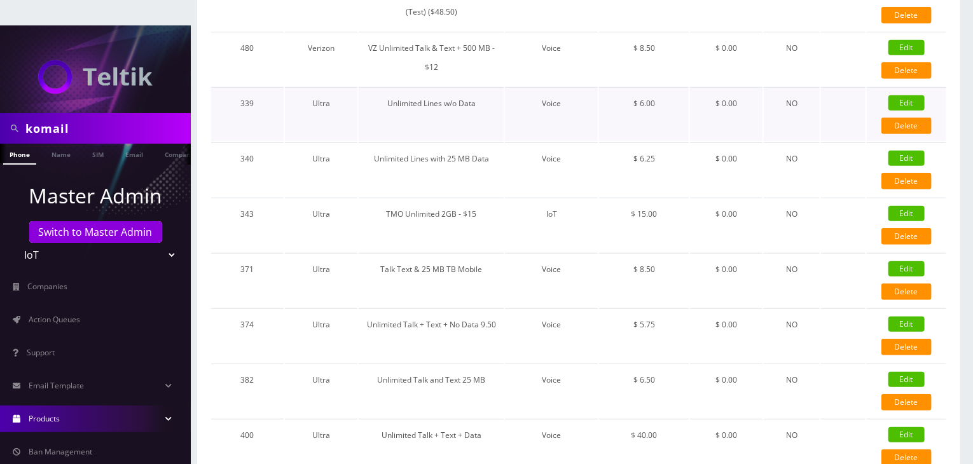
checkbox input "false"
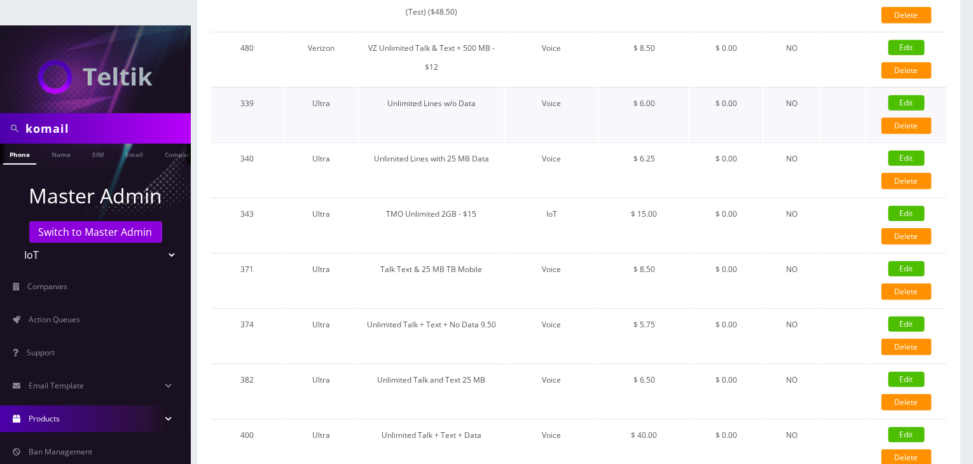
checkbox input "false"
type input "3.5"
checkbox input "true"
checkbox input "false"
type input "6"
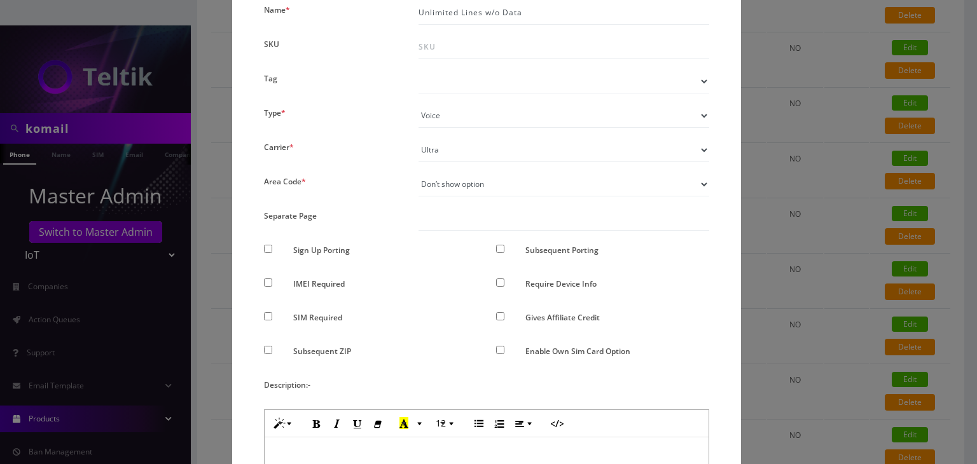
scroll to position [0, 0]
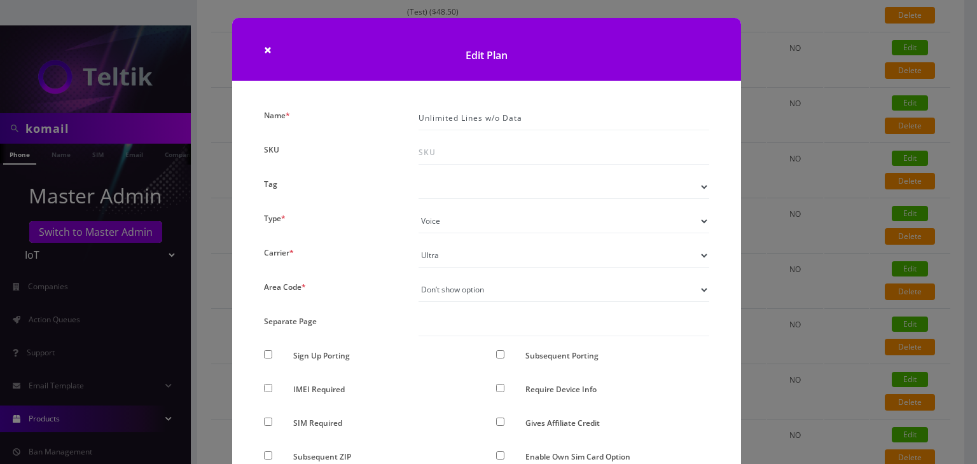
click at [809, 297] on div "× Edit Plan Name * Unlimited Lines w/o Data SKU Tag Type * Voice Data Wearable …" at bounding box center [488, 232] width 977 height 464
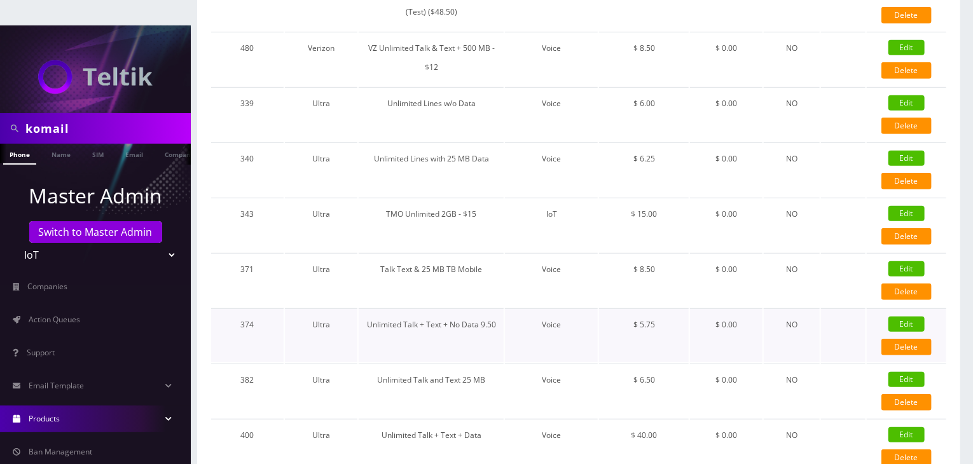
click at [925, 315] on div "Edit" at bounding box center [906, 324] width 79 height 19
click at [914, 317] on link "Edit" at bounding box center [906, 324] width 36 height 15
type input "Unlimited Talk + Text + No Data 9.50"
select select "1"
checkbox input "false"
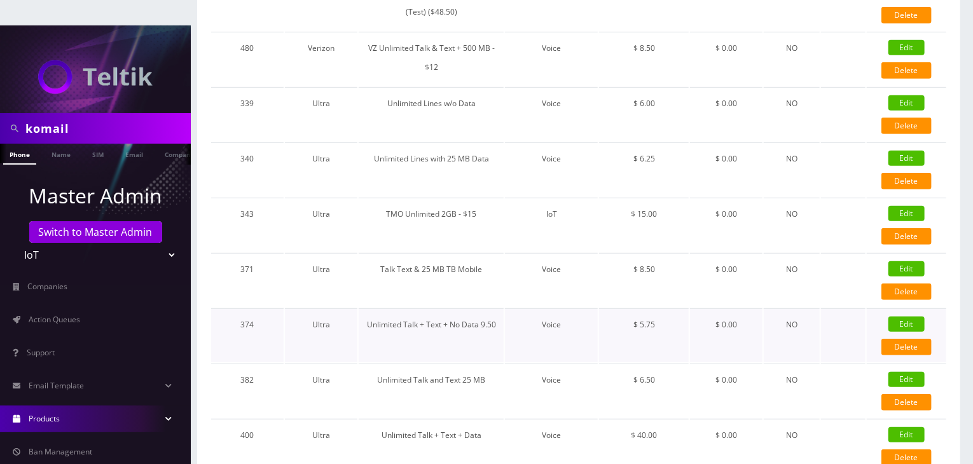
checkbox input "false"
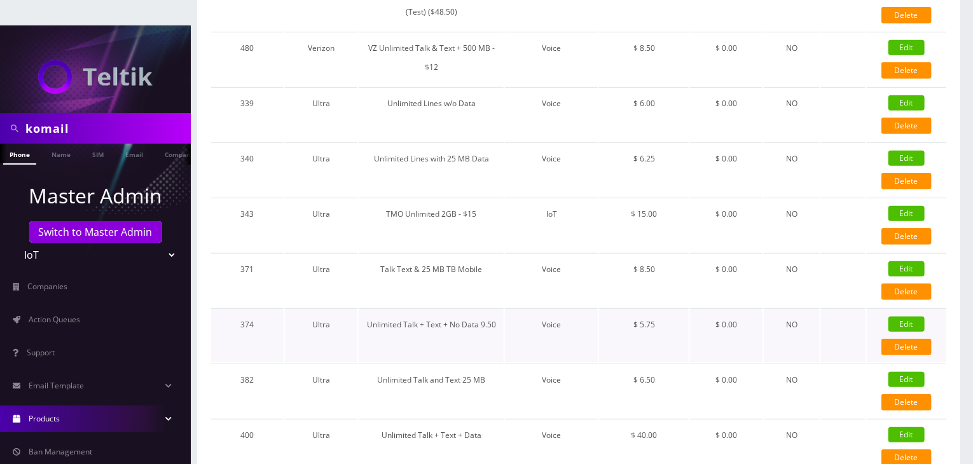
checkbox input "true"
checkbox input "false"
type input "1375"
type input "3.75"
checkbox input "true"
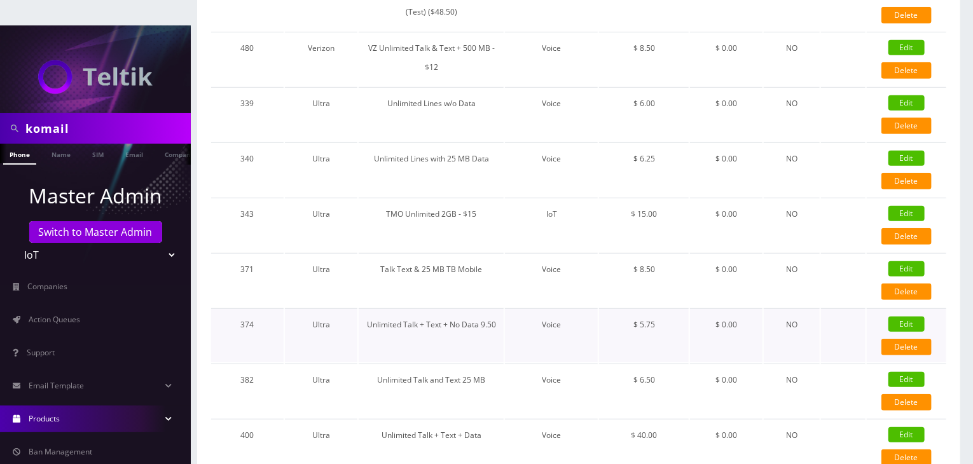
checkbox input "false"
type input "5.75"
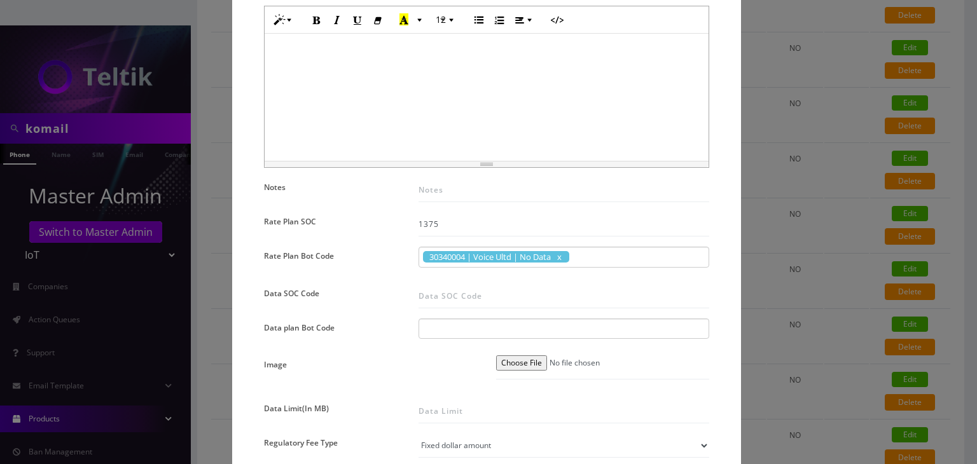
scroll to position [530, 0]
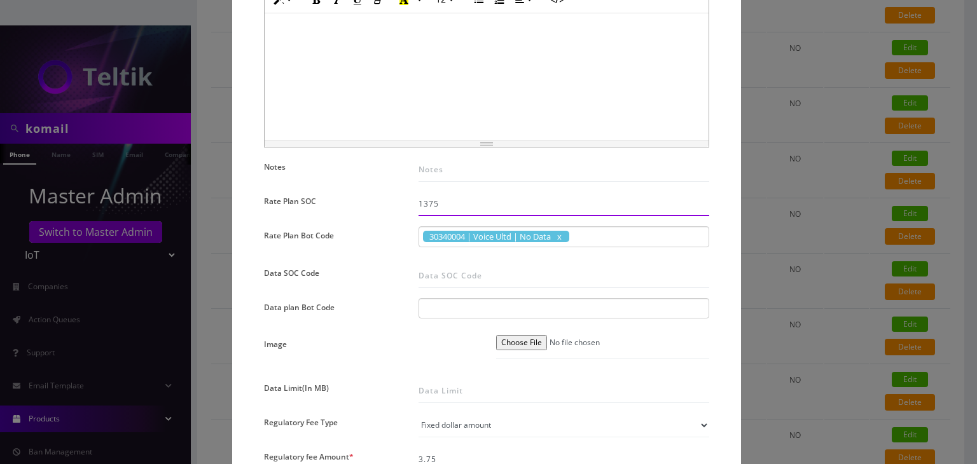
drag, startPoint x: 446, startPoint y: 204, endPoint x: 403, endPoint y: 204, distance: 42.6
click at [403, 204] on div "Name * Unlimited Talk + Text + No Data 9.50 SKU Tag Type * Voice Data Wearable …" at bounding box center [486, 223] width 464 height 1292
click at [807, 252] on div "× Edit Plan Name * Unlimited Talk + Text + No Data 9.50 SKU Tag Type * Voice Da…" at bounding box center [488, 232] width 977 height 464
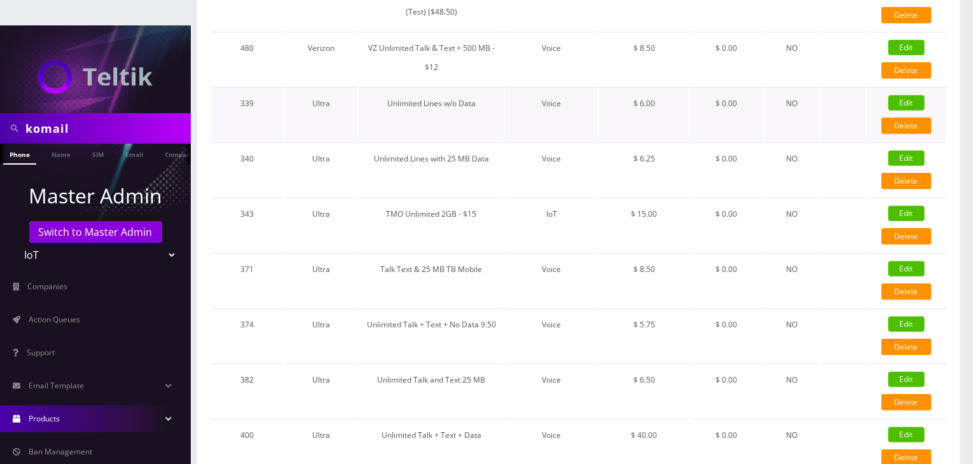
click at [902, 95] on link "Edit" at bounding box center [906, 102] width 36 height 15
type input "Unlimited Lines w/o Data"
select select "0"
checkbox input "false"
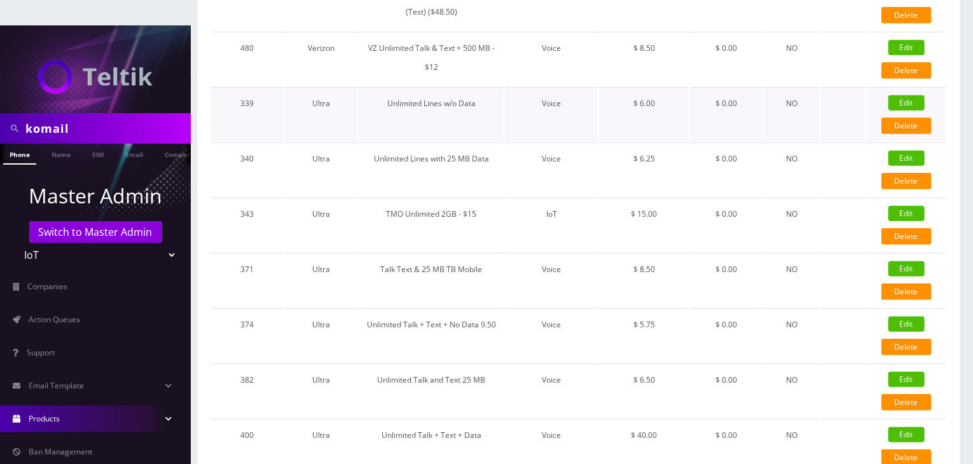
checkbox input "false"
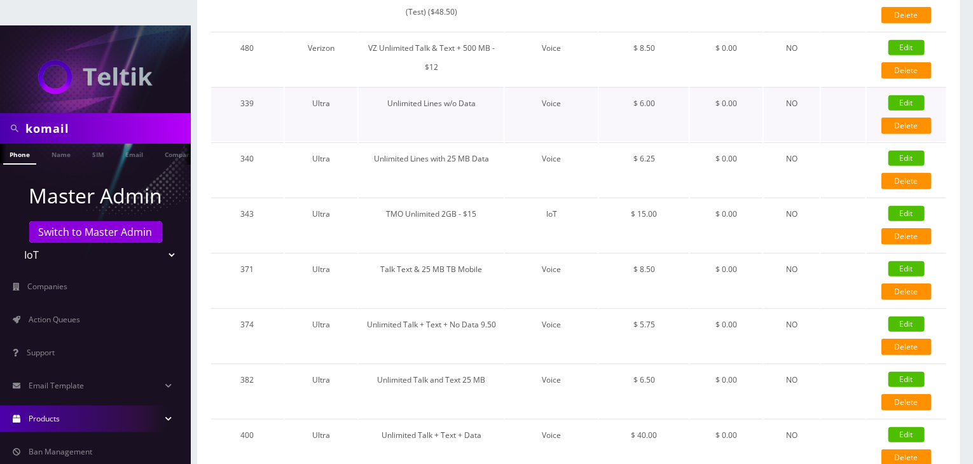
checkbox input "false"
type input "3.5"
checkbox input "true"
checkbox input "false"
type input "6"
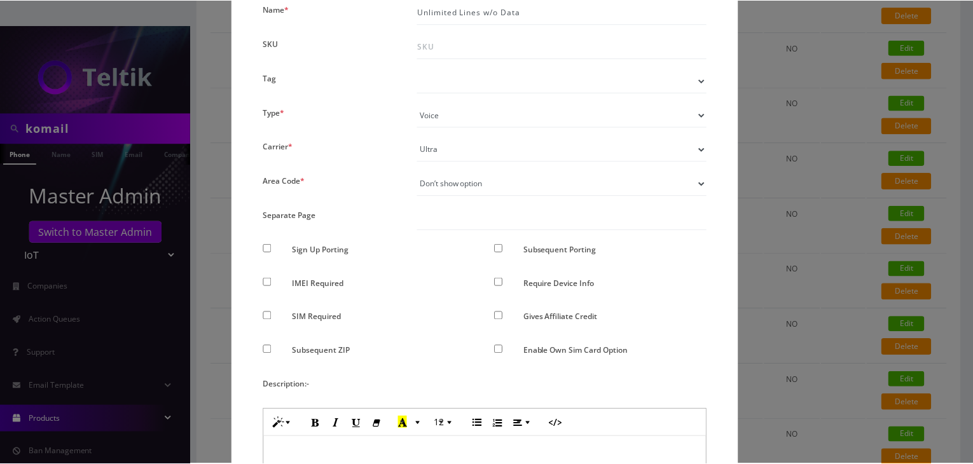
scroll to position [0, 0]
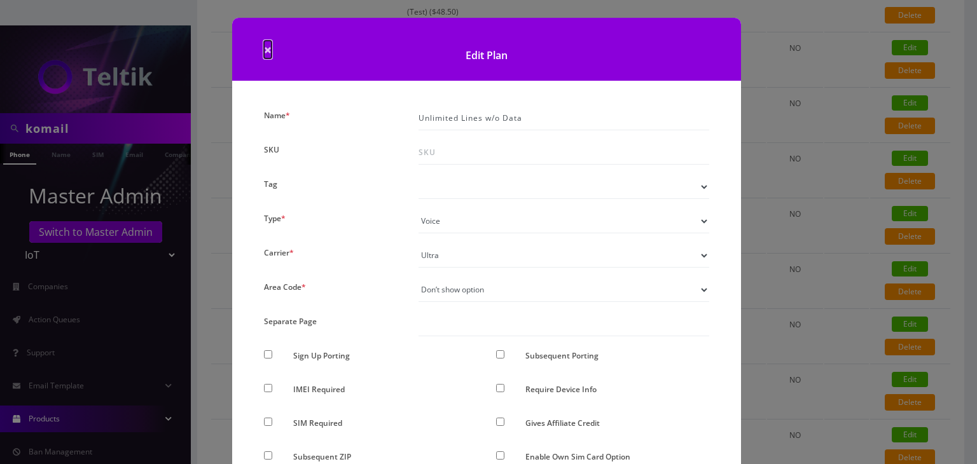
click at [268, 51] on span "×" at bounding box center [268, 50] width 8 height 18
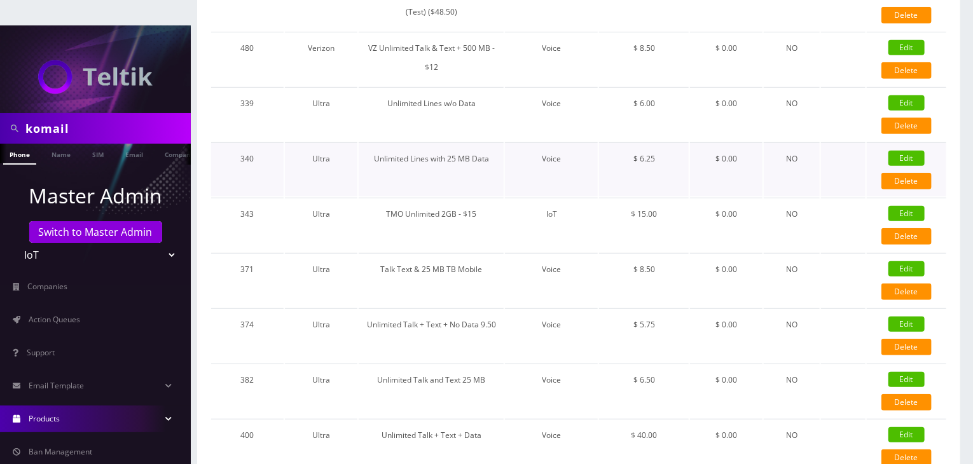
click at [666, 167] on td "$ 6.25" at bounding box center [644, 169] width 90 height 54
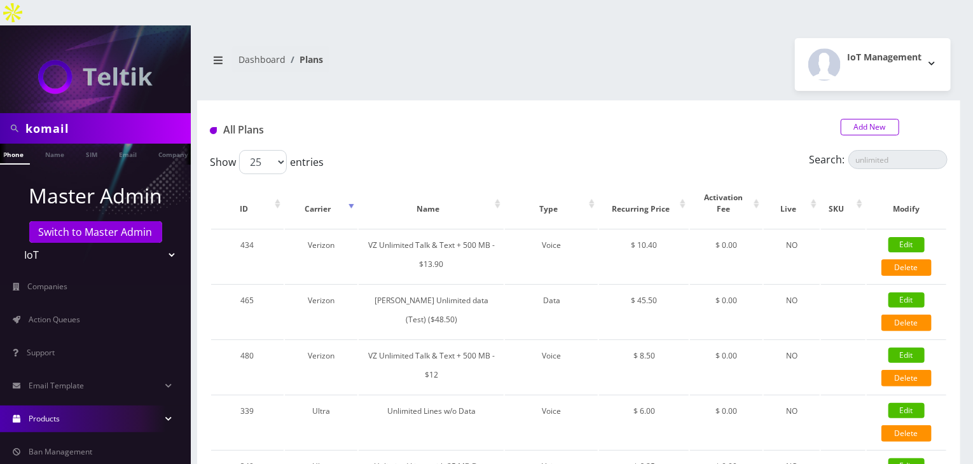
click at [864, 119] on link "Add New" at bounding box center [870, 127] width 58 height 17
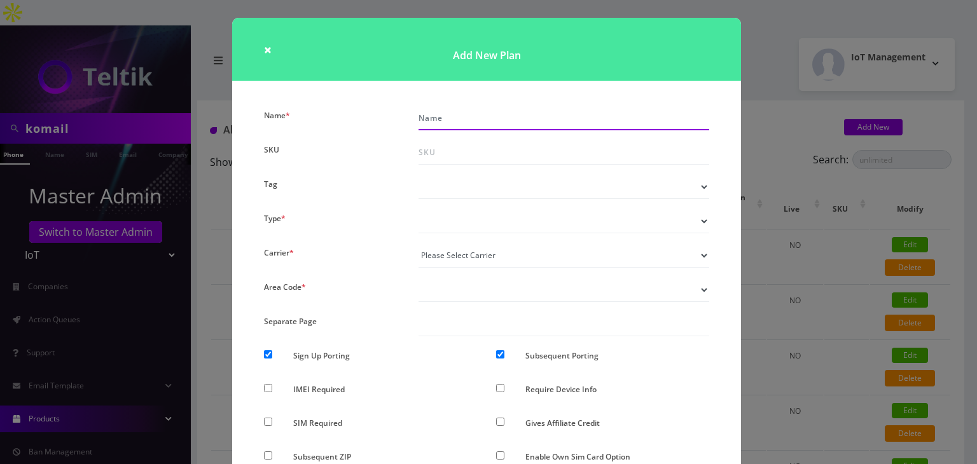
click at [481, 118] on input "Name *" at bounding box center [563, 118] width 291 height 24
type input "TMO Unlimited Text Only - $8.5"
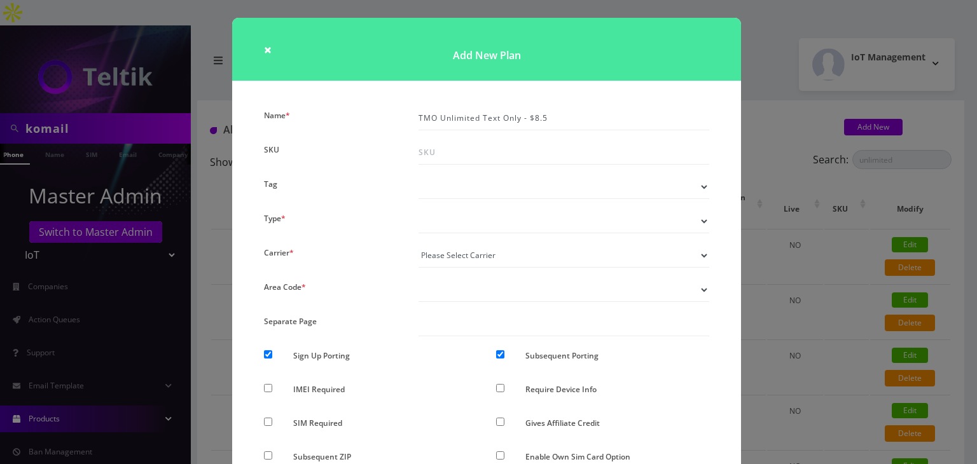
click at [460, 224] on select "Voice Data Wearable Membership Digits Cloud IoT" at bounding box center [563, 221] width 291 height 24
select select "1"
click at [418, 209] on select "Voice Data Wearable Membership Digits Cloud IoT" at bounding box center [563, 221] width 291 height 24
click at [789, 255] on div "× Add New Plan Name * TMO Unlimited Text Only - $8.5 SKU Tag Type * Voice Data …" at bounding box center [488, 232] width 977 height 464
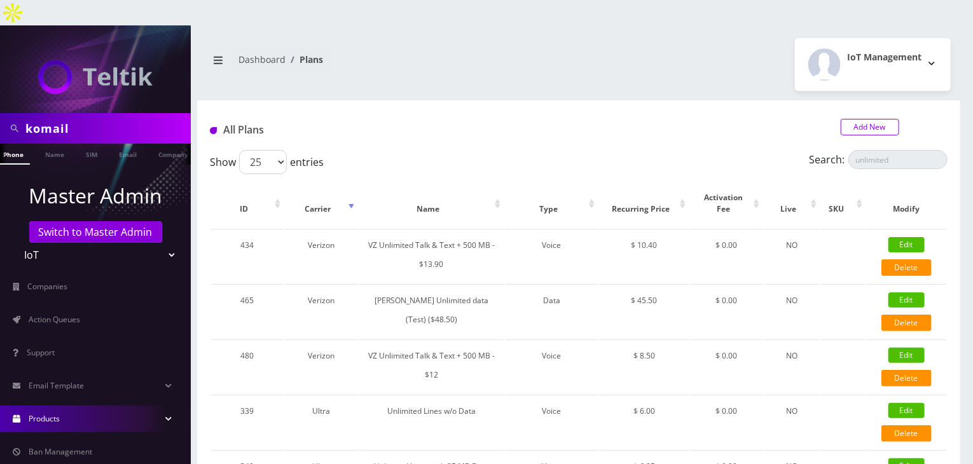
click at [867, 119] on link "Add New" at bounding box center [870, 127] width 58 height 17
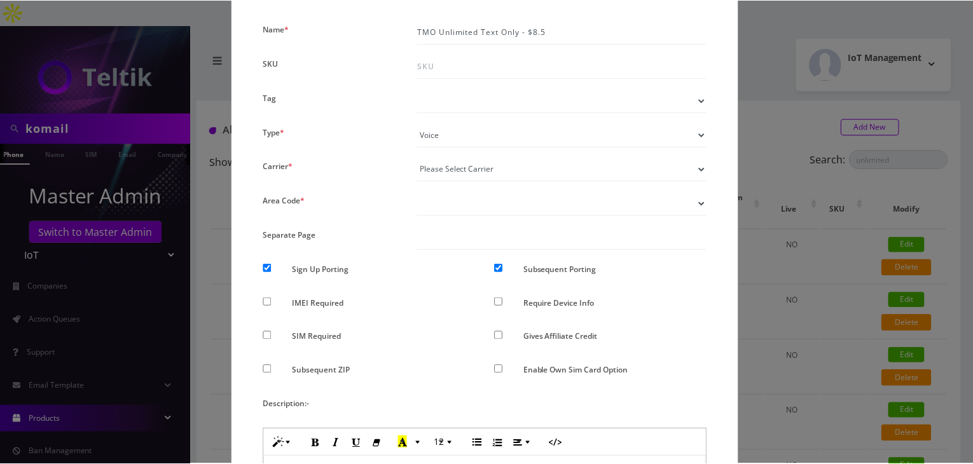
scroll to position [106, 0]
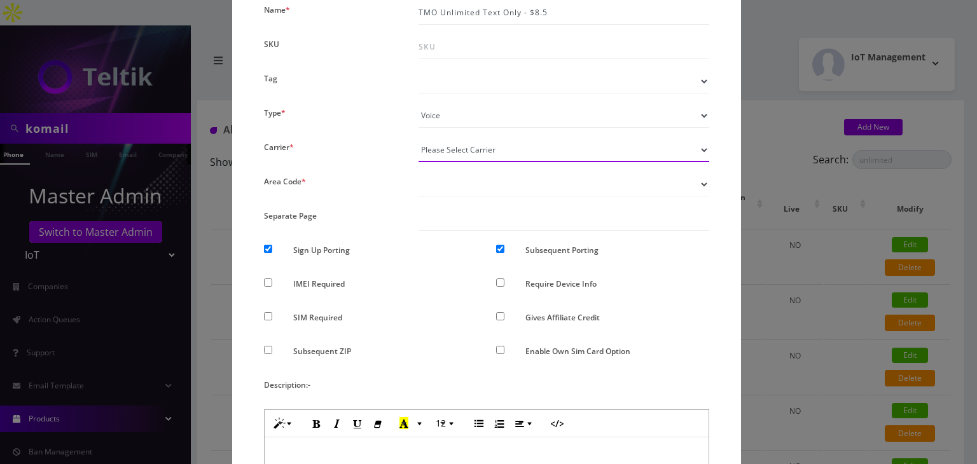
click at [468, 153] on select "Please Select Carrier No carrier / unlocked T-Mobile AT&T Subscription Ultra Ve…" at bounding box center [563, 150] width 291 height 24
select select "5"
click at [418, 138] on select "Please Select Carrier No carrier / unlocked T-Mobile AT&T Subscription Ultra Ve…" at bounding box center [563, 150] width 291 height 24
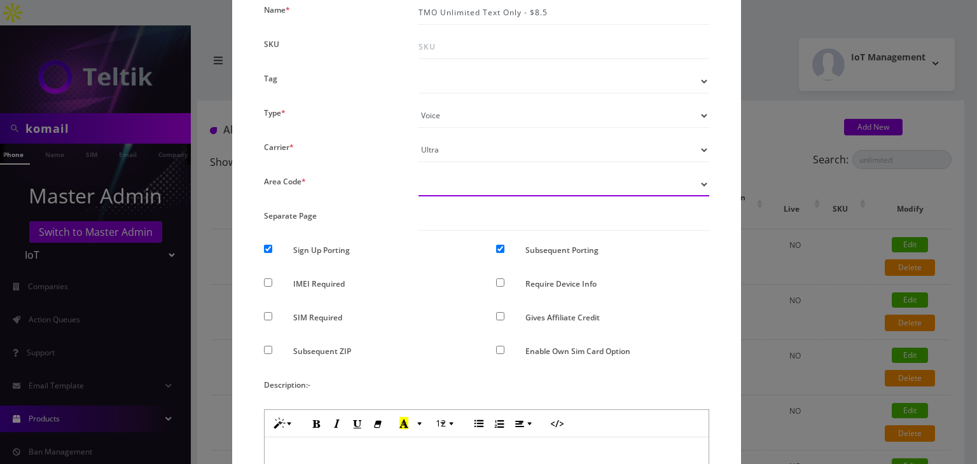
click at [472, 184] on select "Don’t show option Show option for area code but NOT required Show option for ar…" at bounding box center [563, 184] width 291 height 24
select select "0"
click at [418, 172] on select "Don’t show option Show option for area code but NOT required Show option for ar…" at bounding box center [563, 184] width 291 height 24
click at [830, 270] on div "× Add New Plan Name * TMO Unlimited Text Only - $8.5 SKU Tag Type * Voice Data …" at bounding box center [488, 232] width 977 height 464
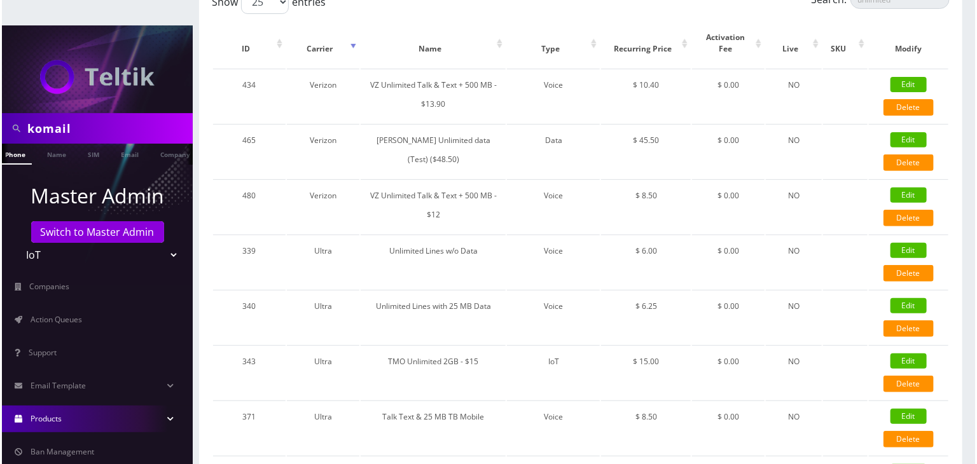
scroll to position [318, 0]
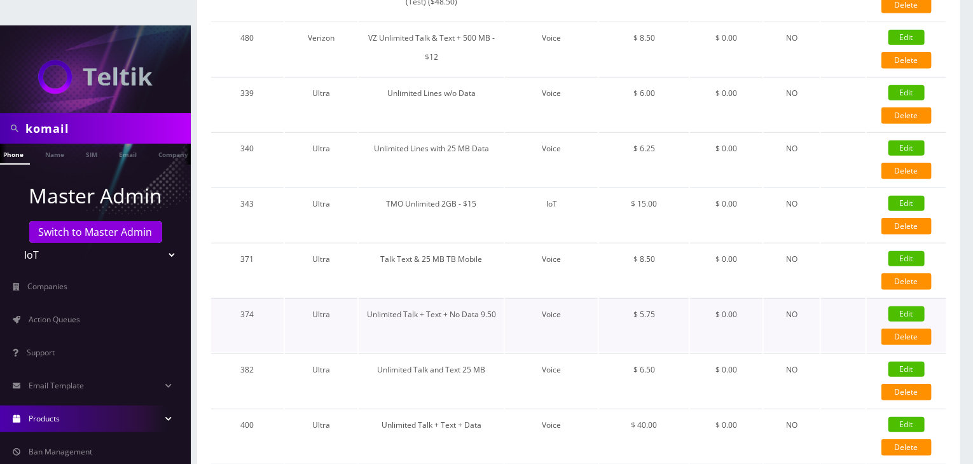
click at [898, 306] on link "Edit" at bounding box center [906, 313] width 36 height 15
type input "Unlimited Talk + Text + No Data 9.50"
select select "1"
checkbox input "false"
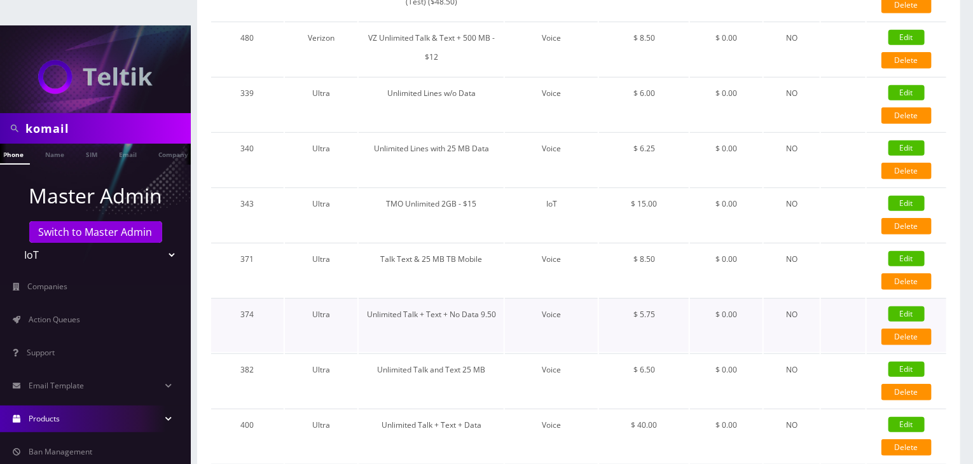
checkbox input "false"
checkbox input "true"
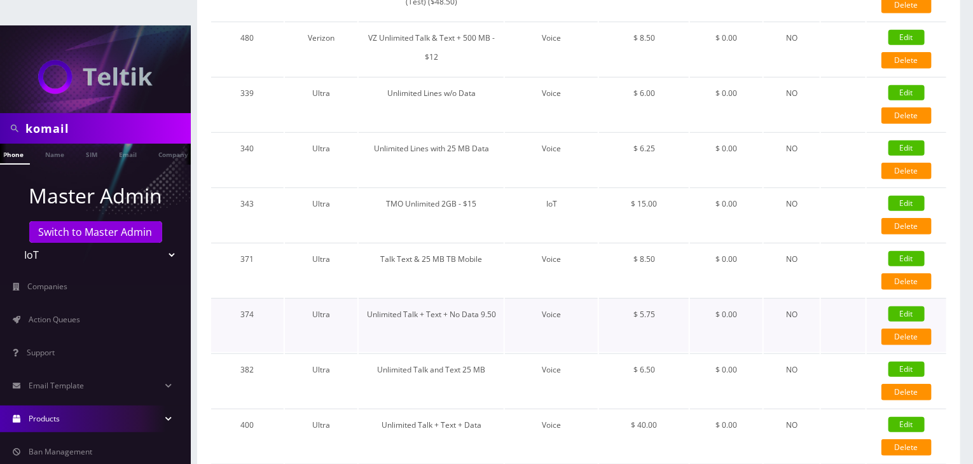
checkbox input "false"
type input "1375"
type input "3.75"
checkbox input "true"
checkbox input "false"
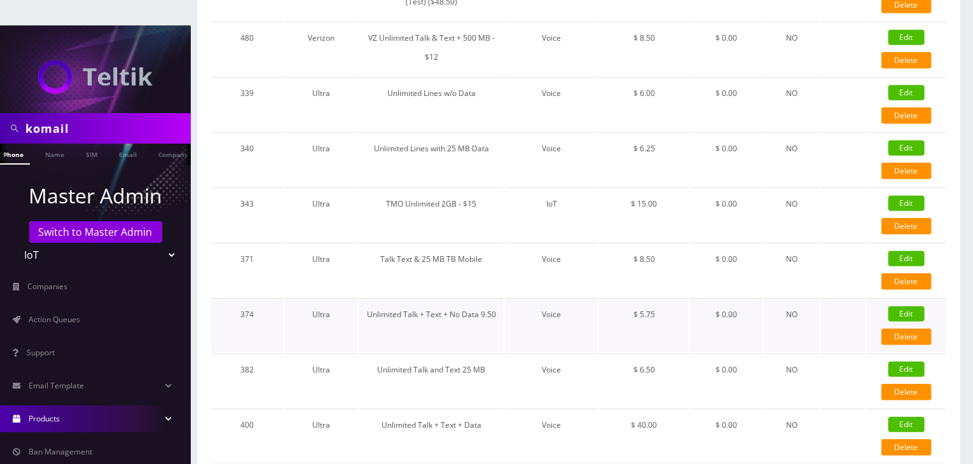
type input "5.75"
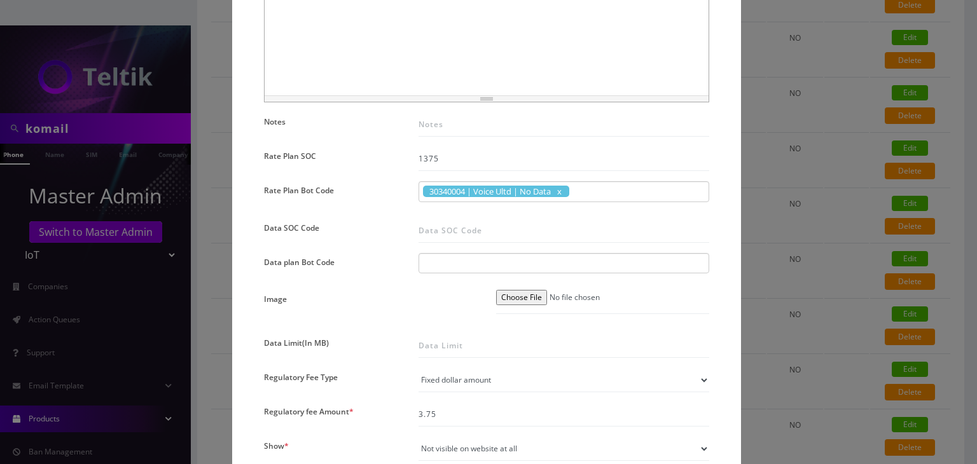
scroll to position [636, 0]
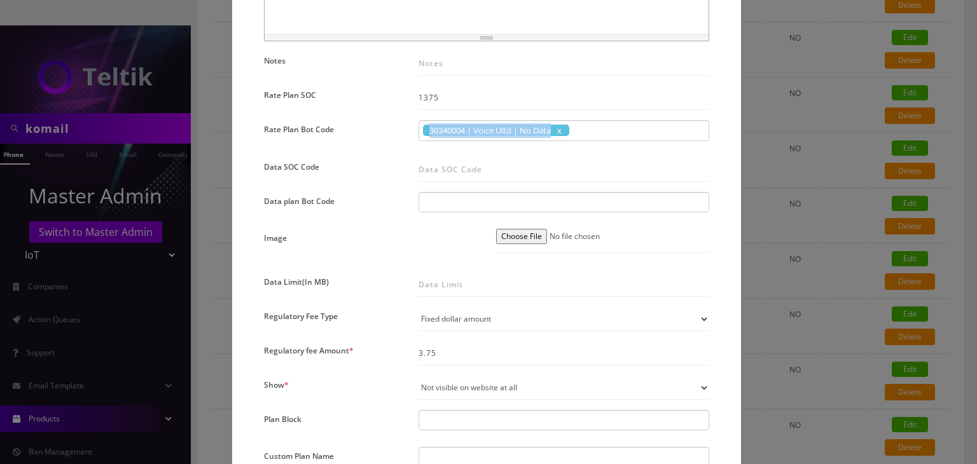
drag, startPoint x: 428, startPoint y: 130, endPoint x: 560, endPoint y: 137, distance: 131.8
click at [560, 137] on div "30340004 | Voice Ultd | No Data" at bounding box center [563, 130] width 291 height 21
copy span "30340004 | Voice Ultd | No Data"
drag, startPoint x: 425, startPoint y: 130, endPoint x: 526, endPoint y: 156, distance: 105.0
click at [526, 156] on div "Name * Unlimited Talk + Text + No Data 9.50 SKU Tag Type * Voice Data Wearable …" at bounding box center [486, 116] width 464 height 1292
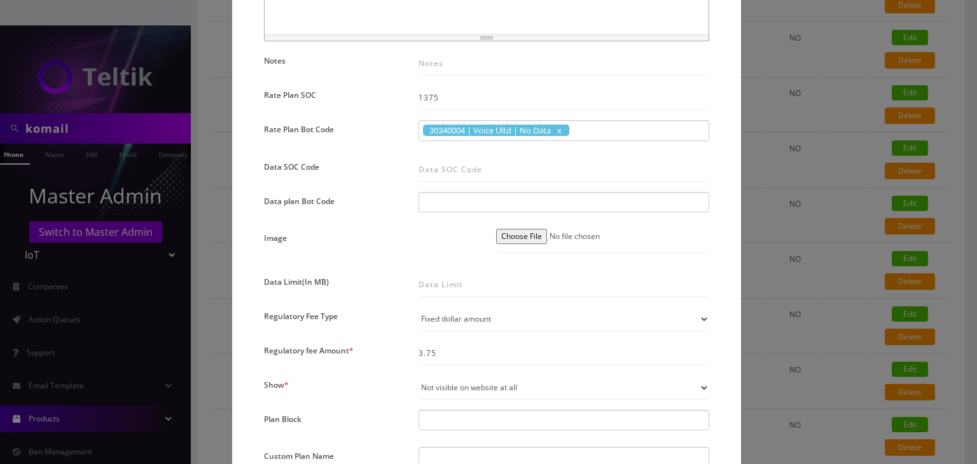
click at [821, 178] on div "× Edit Plan Name * Unlimited Talk + Text + No Data 9.50 SKU Tag Type * Voice Da…" at bounding box center [488, 232] width 977 height 464
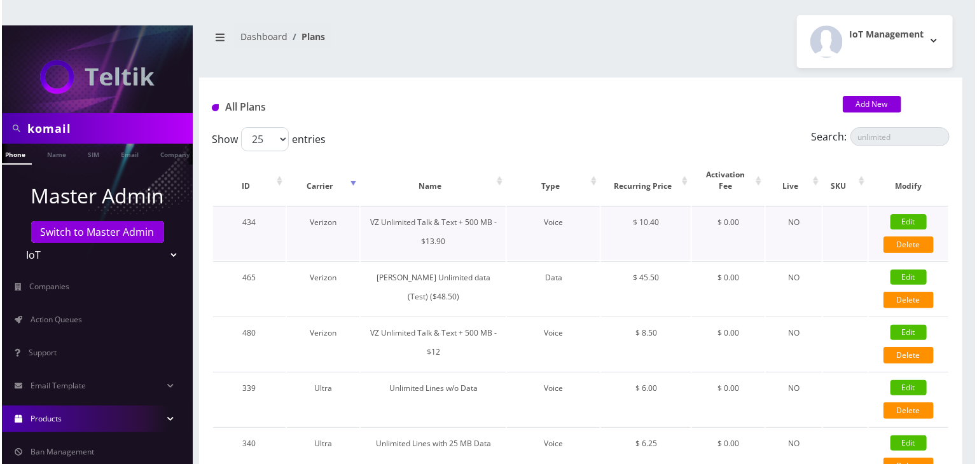
scroll to position [0, 0]
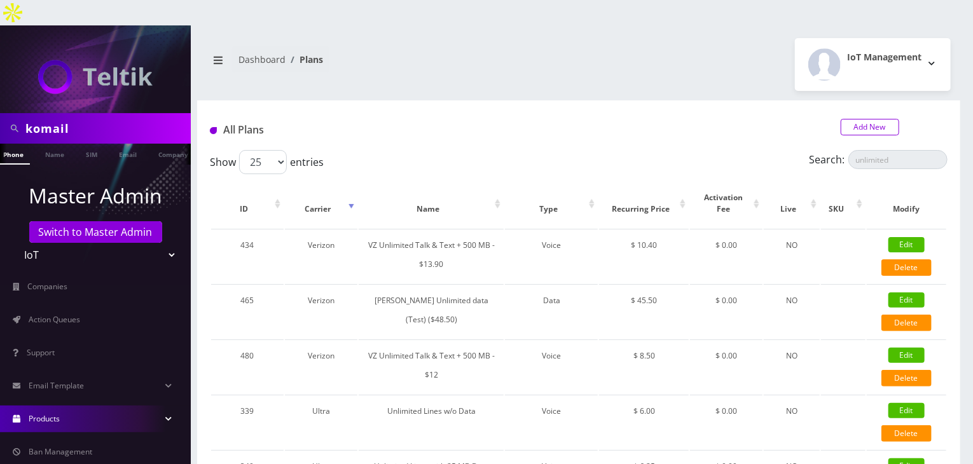
click at [856, 119] on link "Add New" at bounding box center [870, 127] width 58 height 17
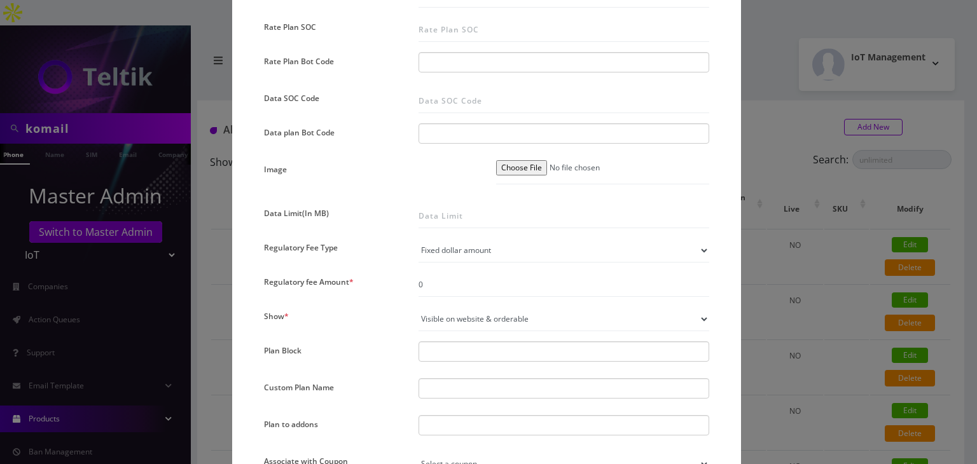
scroll to position [557, 0]
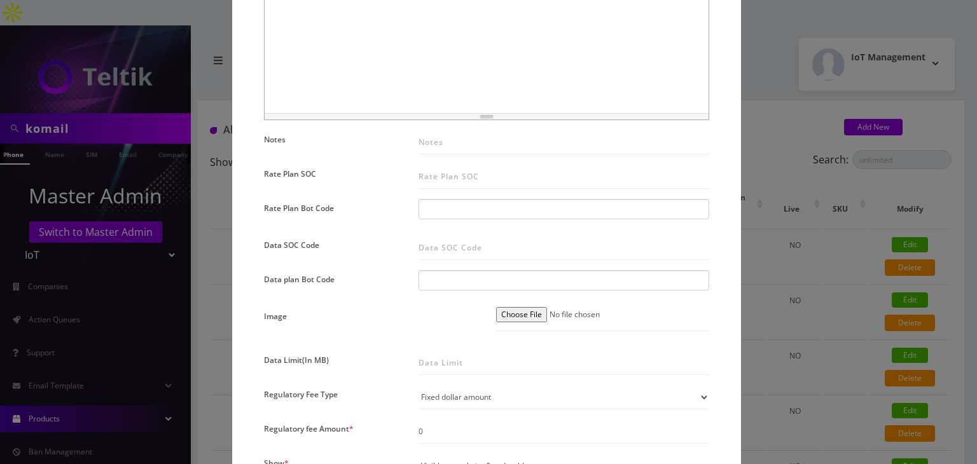
click at [464, 203] on div at bounding box center [563, 209] width 291 height 20
paste input "30340004 | Voice Ultd | No Data"
type input "30340004 | Voice Ultd | No Data"
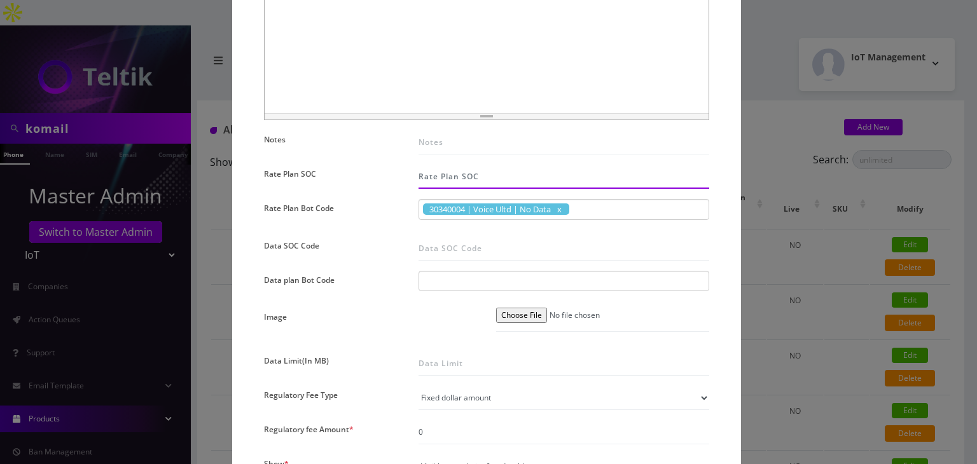
click at [455, 174] on input "Rate Plan SOC" at bounding box center [563, 177] width 291 height 24
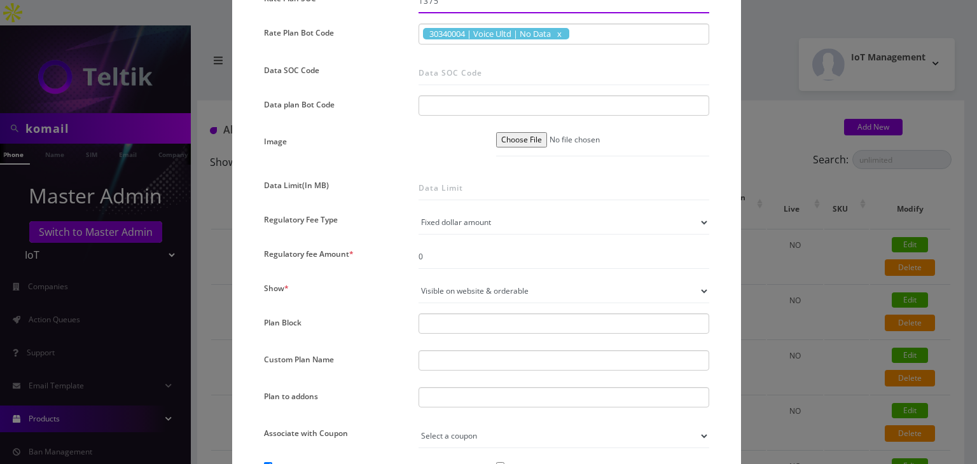
scroll to position [769, 0]
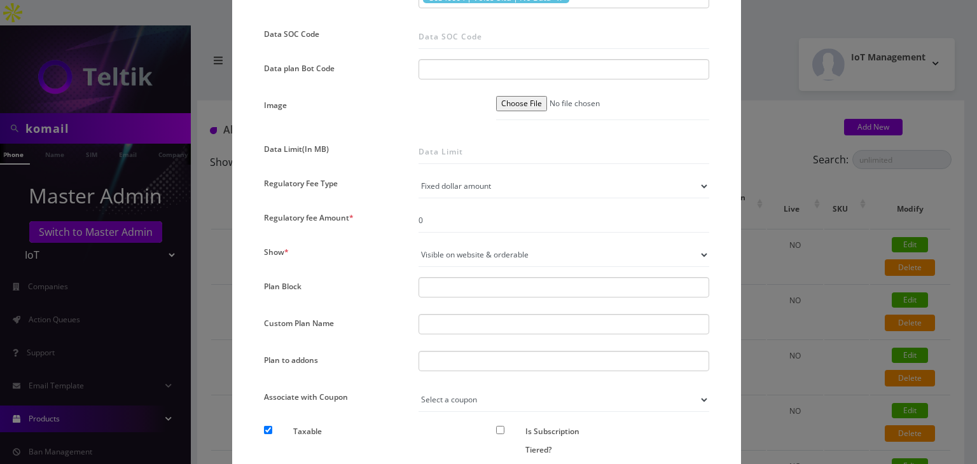
type input "1375"
click at [443, 218] on input "0" at bounding box center [563, 221] width 291 height 24
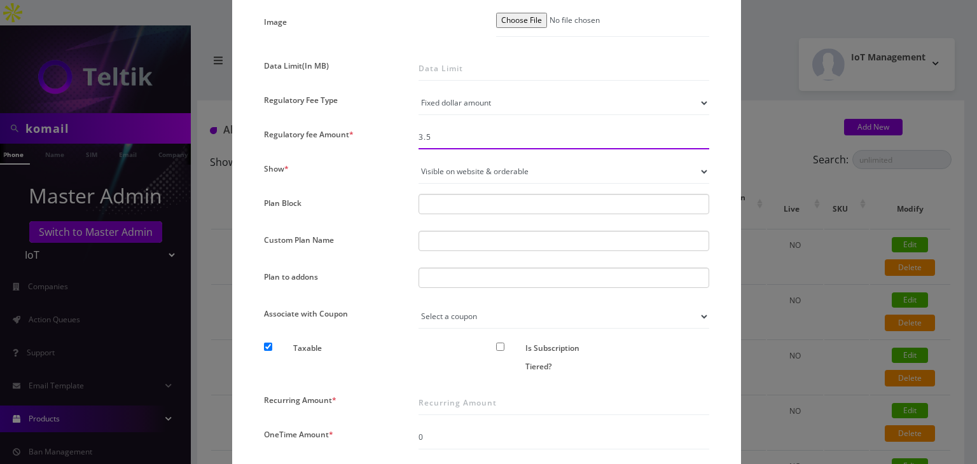
scroll to position [875, 0]
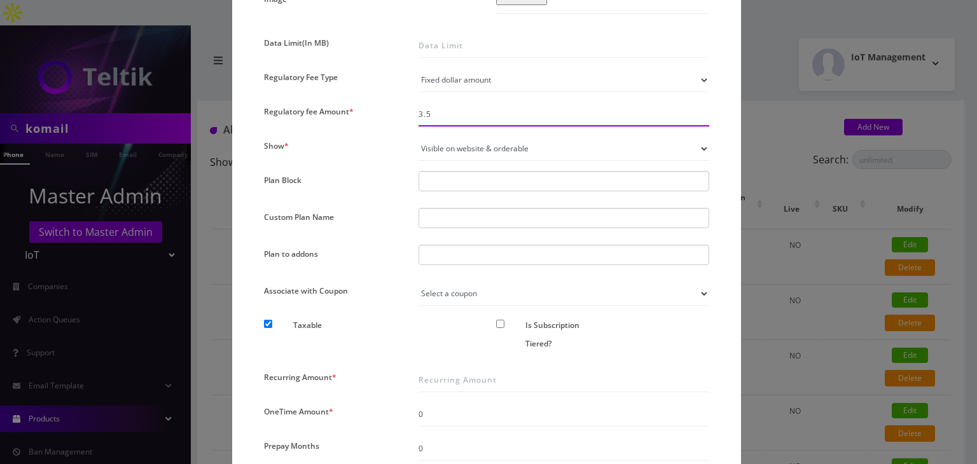
type input "3.5"
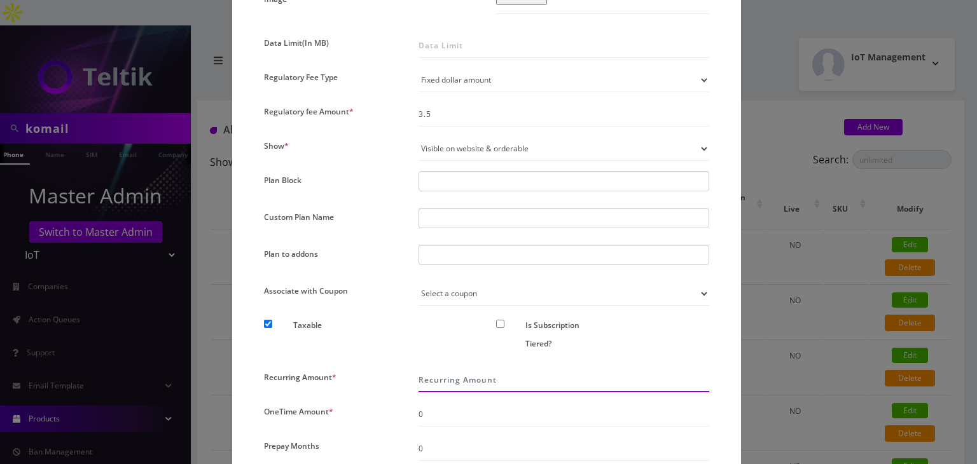
click at [440, 375] on input "Recurring Amount *" at bounding box center [563, 380] width 291 height 24
type input "5"
click at [392, 329] on div "Taxable" at bounding box center [370, 328] width 232 height 24
click at [481, 145] on select "Not visible on website at all Visible on website & orderable Visible on website…" at bounding box center [563, 149] width 291 height 24
select select "0"
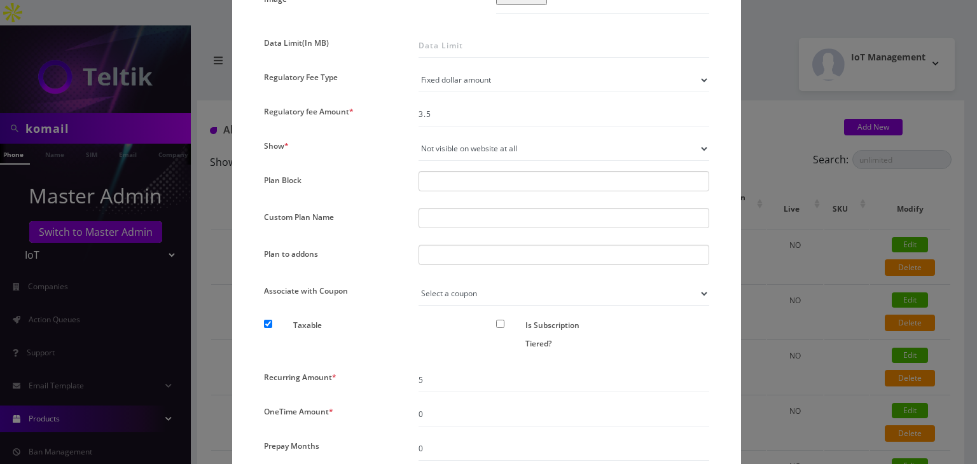
click at [418, 137] on select "Not visible on website at all Visible on website & orderable Visible on website…" at bounding box center [563, 149] width 291 height 24
click at [448, 252] on div at bounding box center [563, 255] width 291 height 20
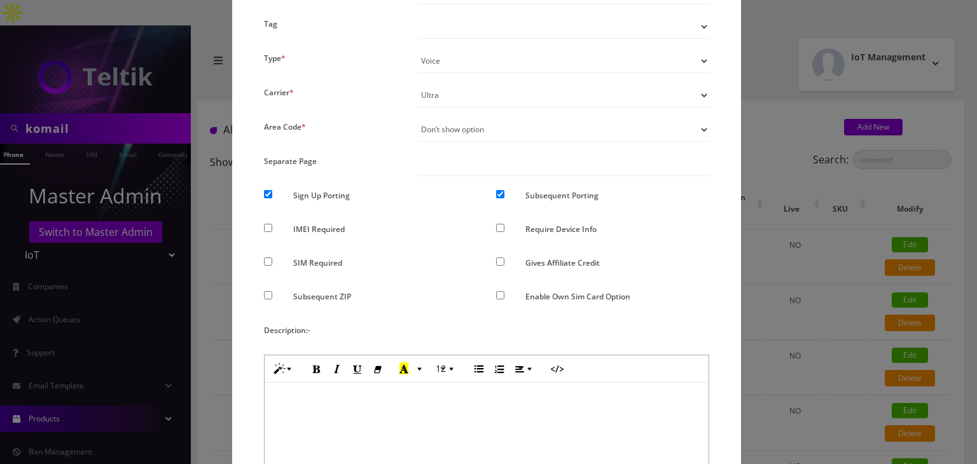
scroll to position [133, 0]
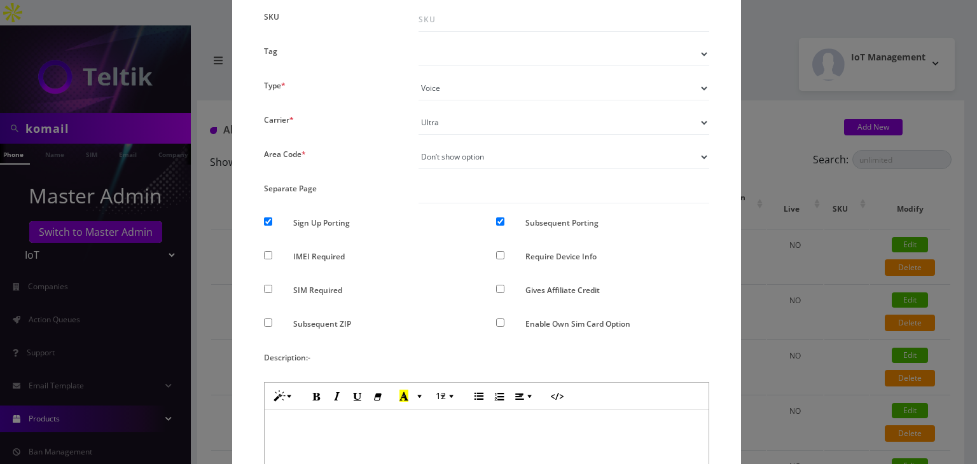
click at [267, 323] on input "Subsequent ZIP" at bounding box center [268, 323] width 8 height 8
checkbox input "true"
click at [266, 224] on input "Sign Up Porting" at bounding box center [268, 221] width 8 height 8
checkbox input "false"
click at [500, 224] on input "Subsequent Porting" at bounding box center [500, 221] width 8 height 8
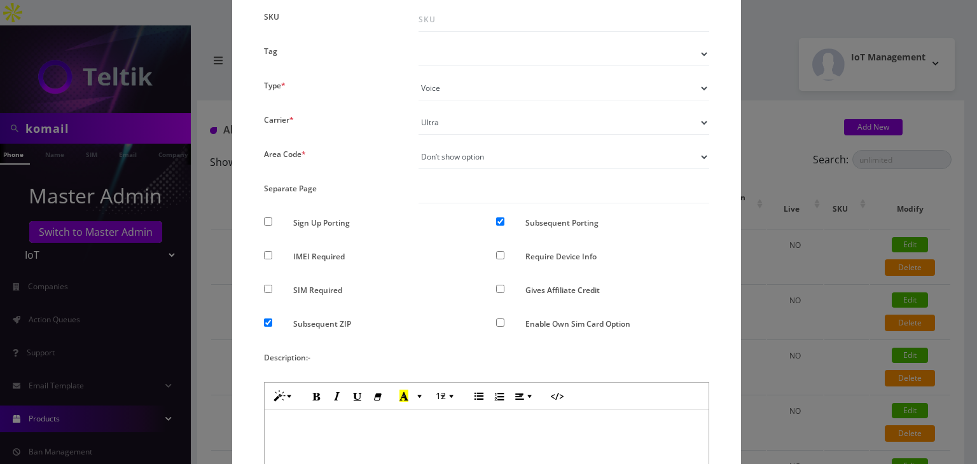
checkbox input "false"
click at [461, 160] on select "Don’t show option Show option for area code but NOT required Show option for ar…" at bounding box center [563, 157] width 291 height 24
select select "1"
click at [418, 145] on select "Don’t show option Show option for area code but NOT required Show option for ar…" at bounding box center [563, 157] width 291 height 24
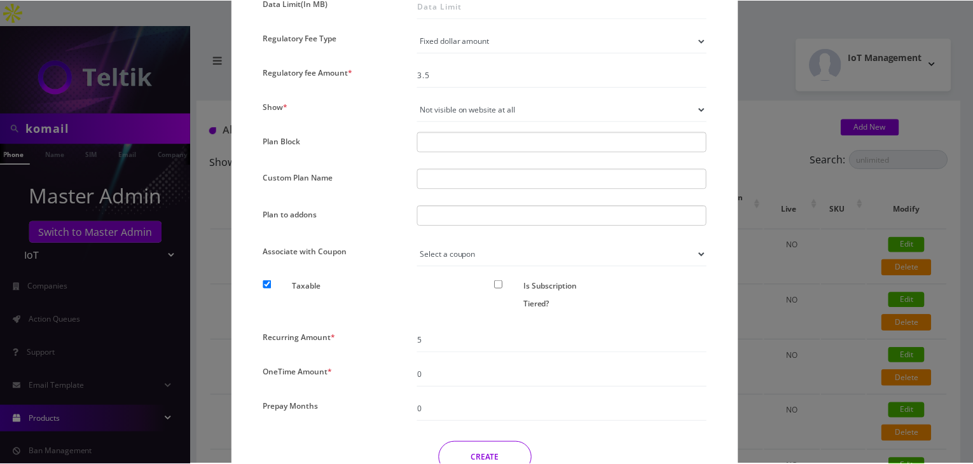
scroll to position [981, 0]
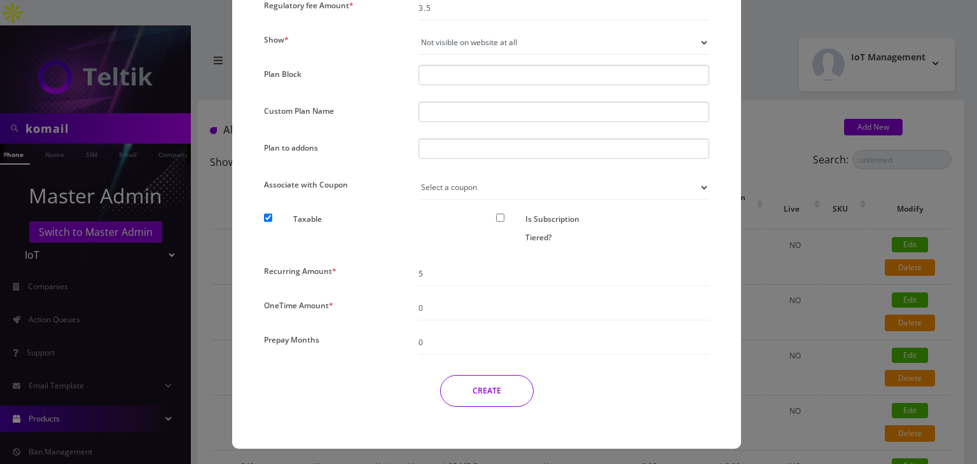
click at [471, 399] on button "CREATE" at bounding box center [486, 391] width 93 height 32
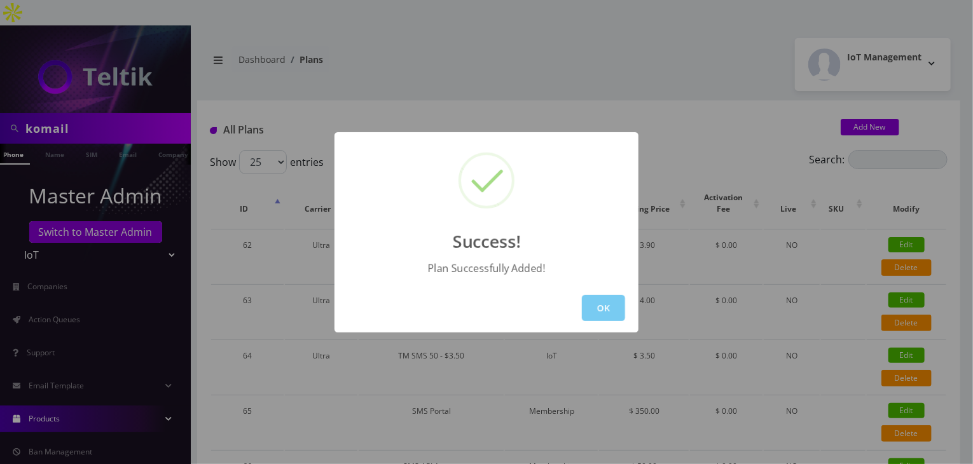
click at [600, 298] on button "OK" at bounding box center [603, 308] width 43 height 26
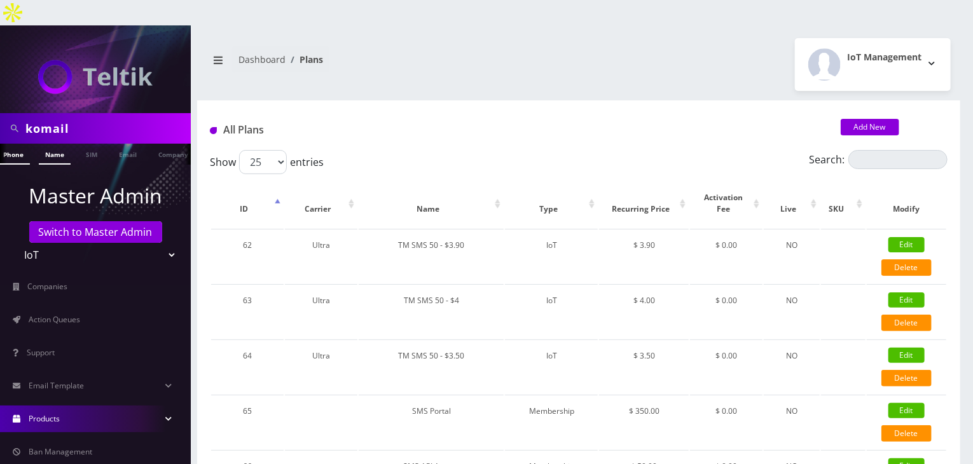
click at [39, 144] on link "Name" at bounding box center [55, 154] width 32 height 21
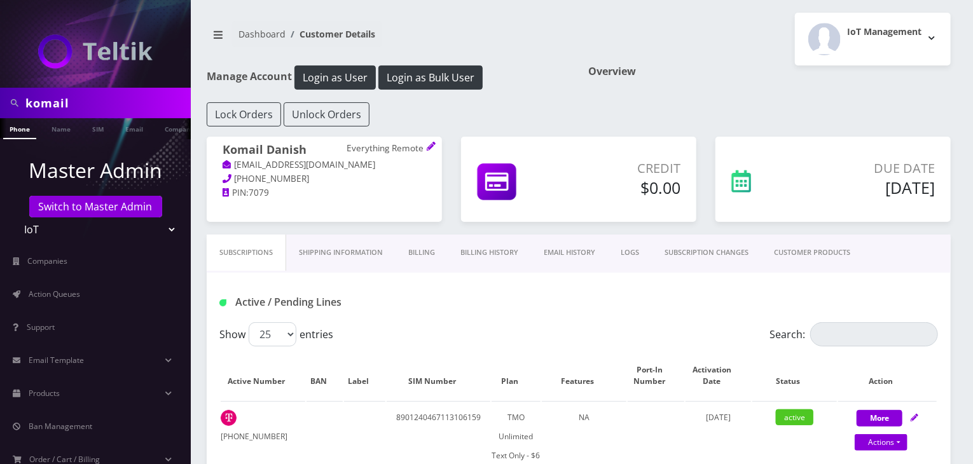
click at [808, 250] on link "CUSTOMER PRODUCTS" at bounding box center [812, 253] width 102 height 36
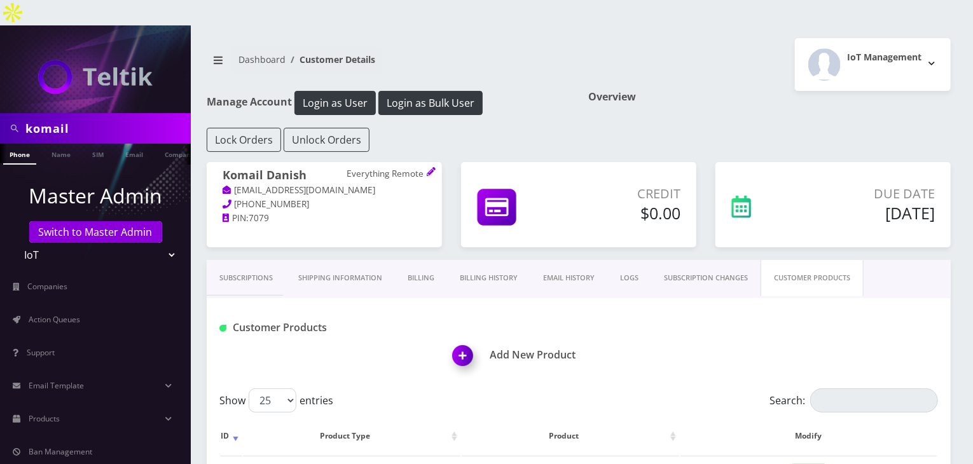
click at [465, 341] on img at bounding box center [465, 360] width 38 height 38
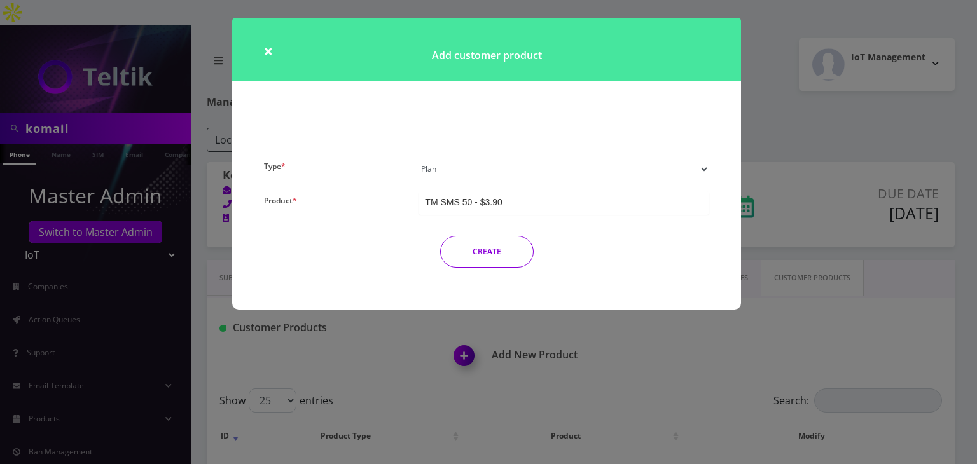
click at [437, 163] on select "Plan Device Sim Addon One-off" at bounding box center [563, 169] width 291 height 24
click at [418, 157] on select "Plan Device Sim Addon One-off" at bounding box center [563, 169] width 291 height 24
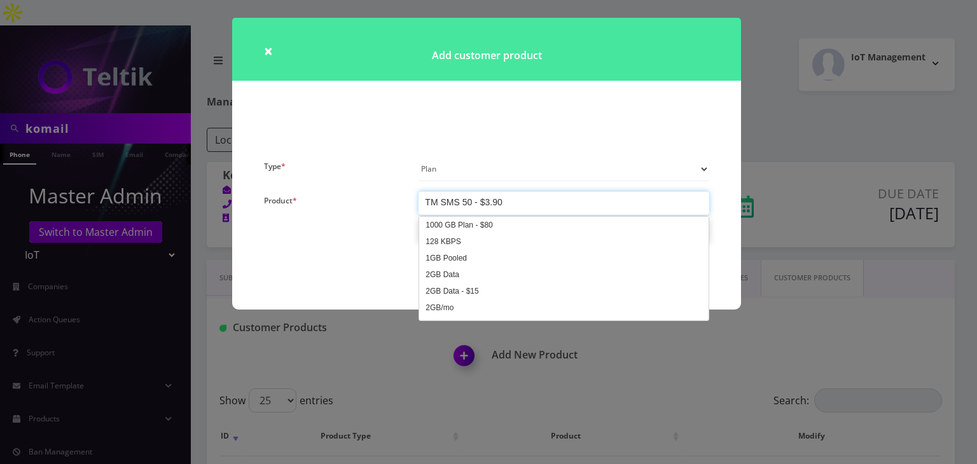
click at [444, 194] on div "TM SMS 50 - $3.90" at bounding box center [563, 203] width 291 height 24
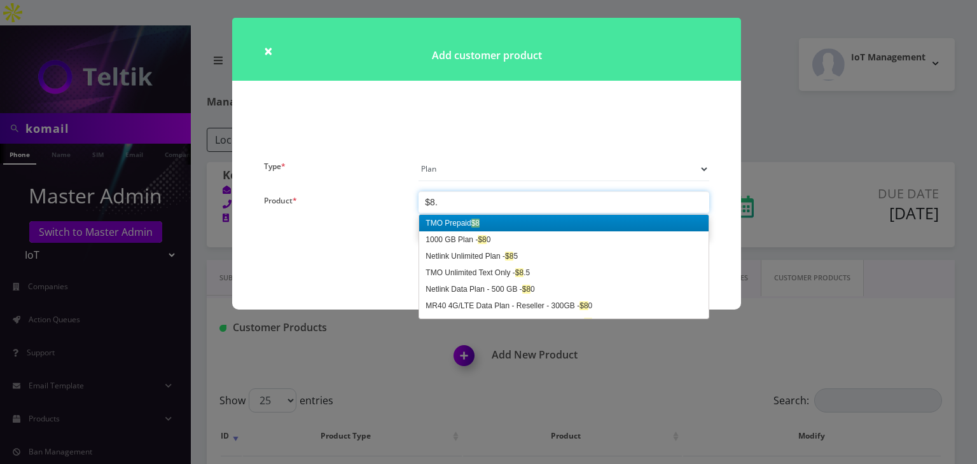
type input "$8.5"
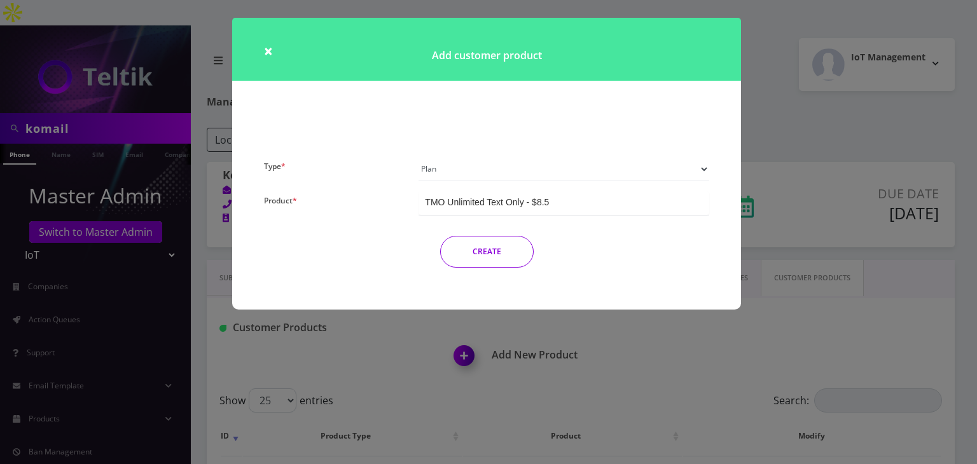
click at [498, 256] on button "CREATE" at bounding box center [486, 252] width 93 height 32
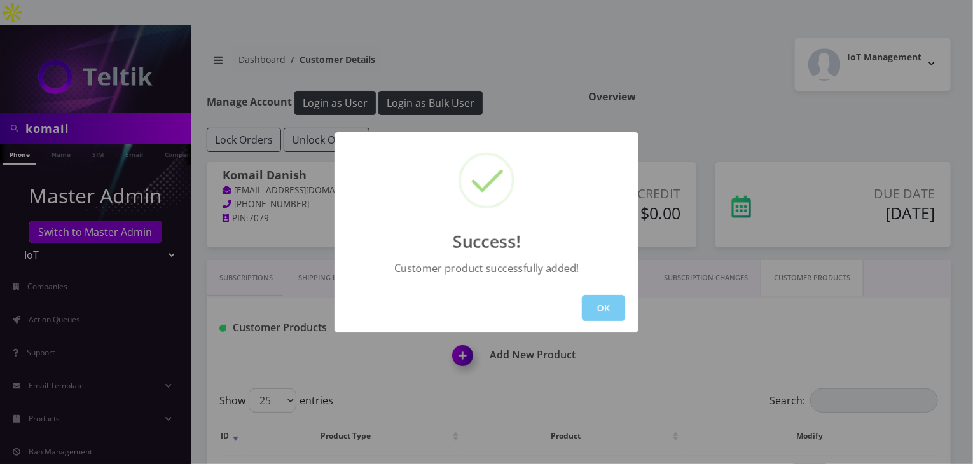
click at [615, 304] on button "OK" at bounding box center [603, 308] width 43 height 26
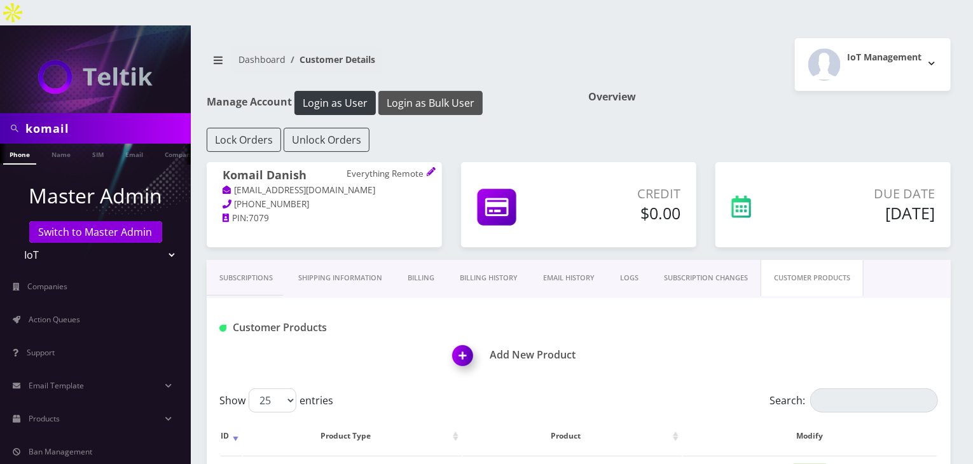
click at [433, 91] on button "Login as Bulk User" at bounding box center [430, 103] width 104 height 24
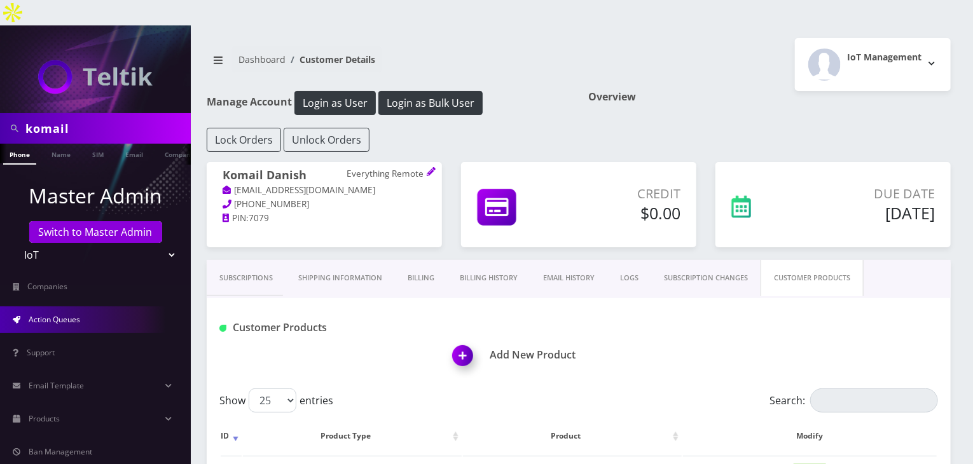
click at [65, 307] on link "Action Queues" at bounding box center [95, 319] width 191 height 27
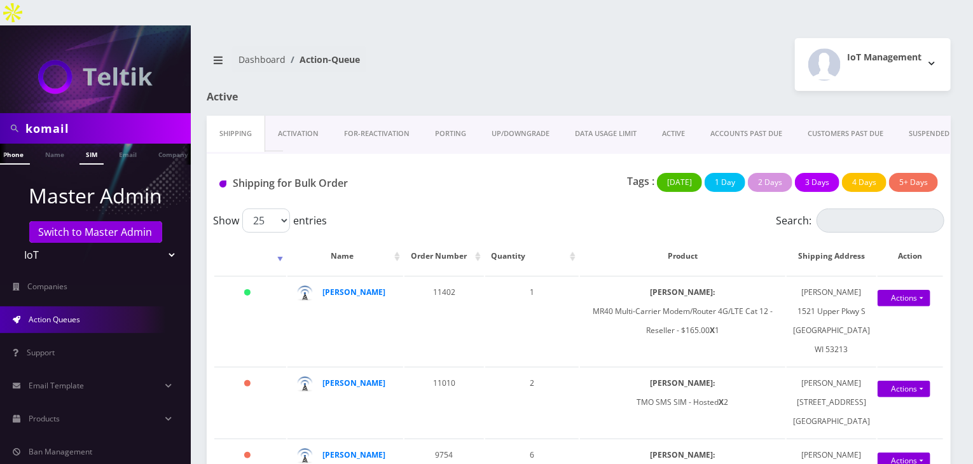
scroll to position [0, 13]
drag, startPoint x: 86, startPoint y: 104, endPoint x: 0, endPoint y: 97, distance: 86.2
click at [0, 113] on div "komail" at bounding box center [95, 128] width 191 height 31
type input "atrigos"
click at [170, 144] on link "Company" at bounding box center [167, 154] width 43 height 21
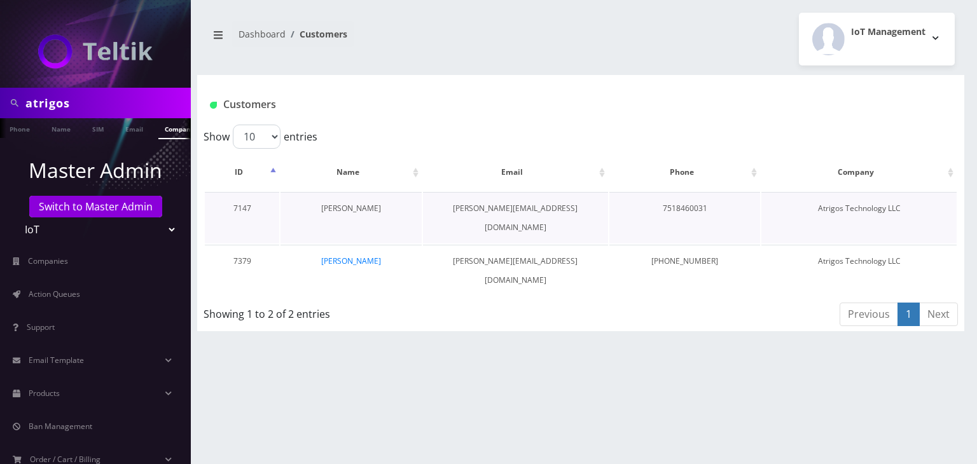
scroll to position [0, 6]
click at [354, 209] on link "[PERSON_NAME]" at bounding box center [351, 208] width 60 height 11
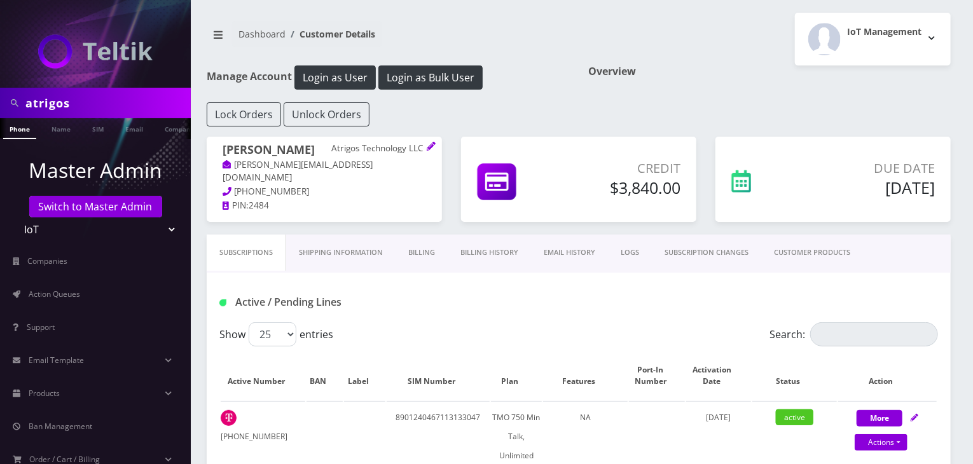
click at [823, 251] on link "CUSTOMER PRODUCTS" at bounding box center [812, 253] width 102 height 36
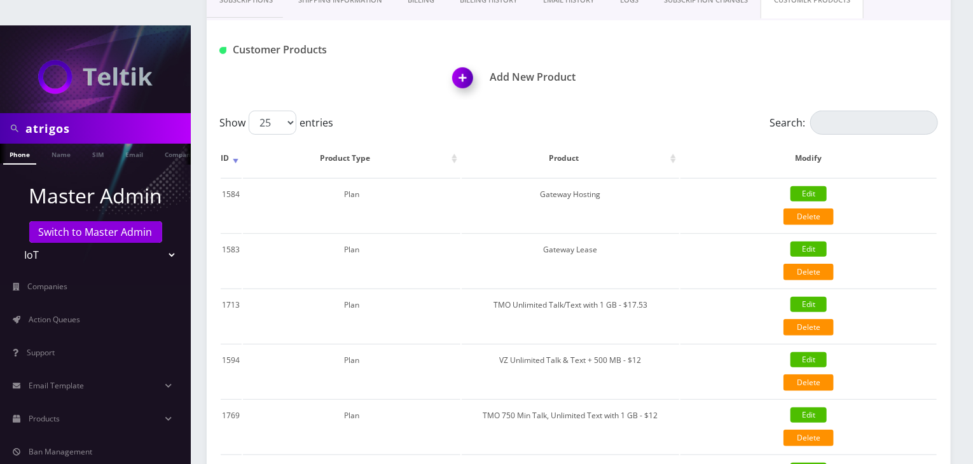
scroll to position [423, 0]
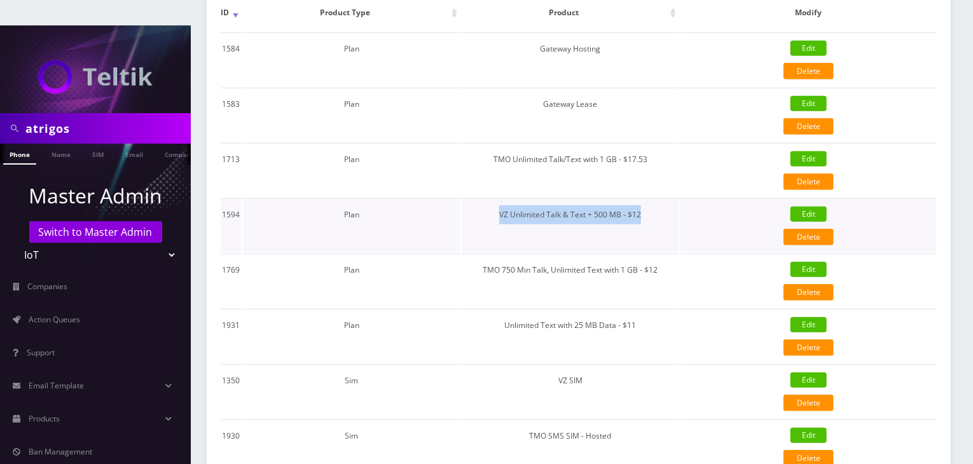
drag, startPoint x: 499, startPoint y: 188, endPoint x: 649, endPoint y: 173, distance: 150.2
click at [649, 198] on td "VZ Unlimited Talk & Text + 500 MB - $12" at bounding box center [570, 225] width 217 height 54
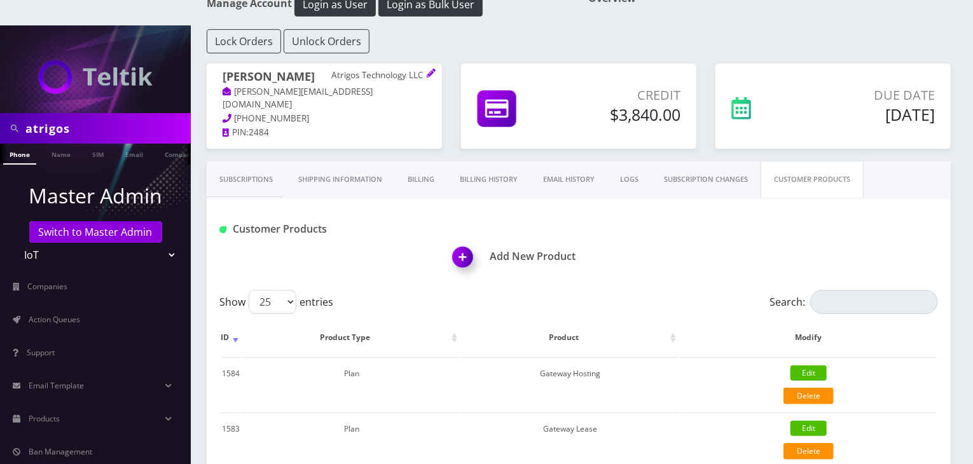
scroll to position [0, 0]
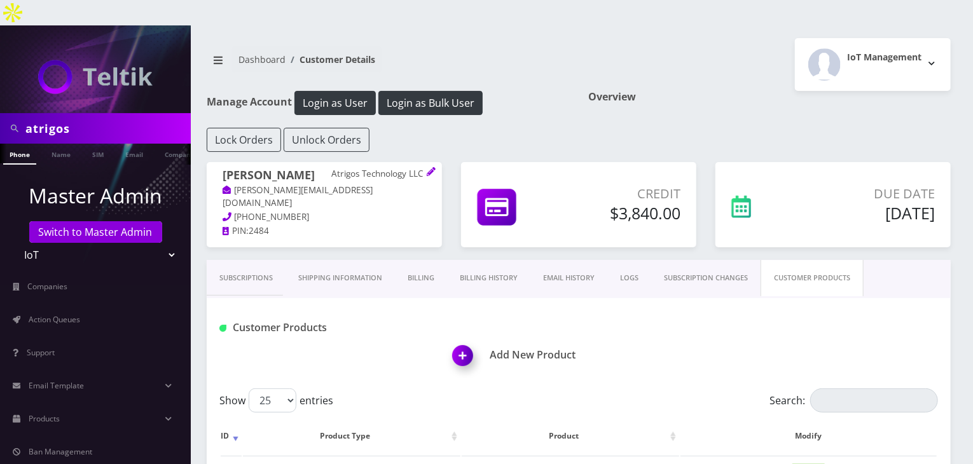
click at [229, 260] on link "Subscriptions" at bounding box center [246, 278] width 79 height 36
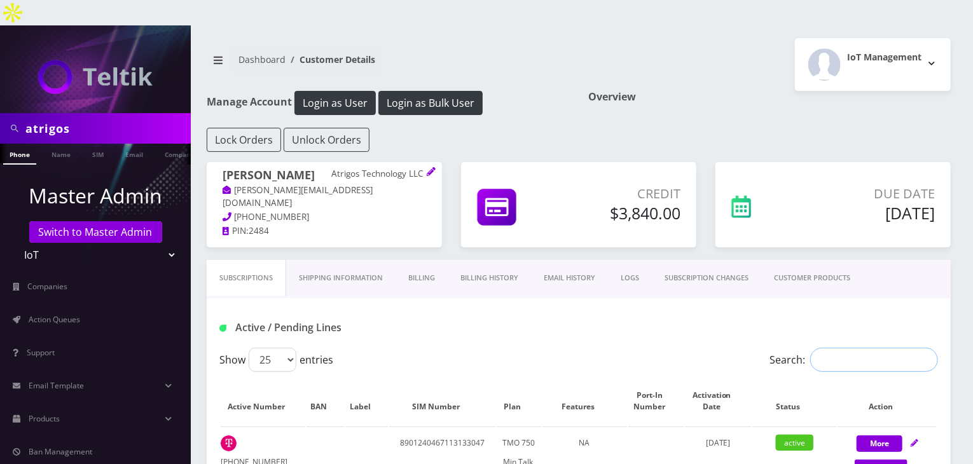
click at [841, 348] on input "Search:" at bounding box center [874, 360] width 128 height 24
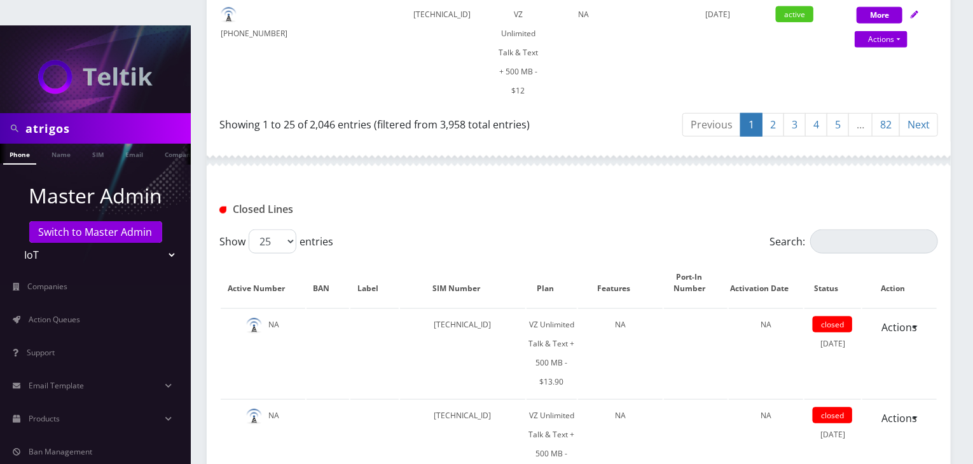
scroll to position [2861, 0]
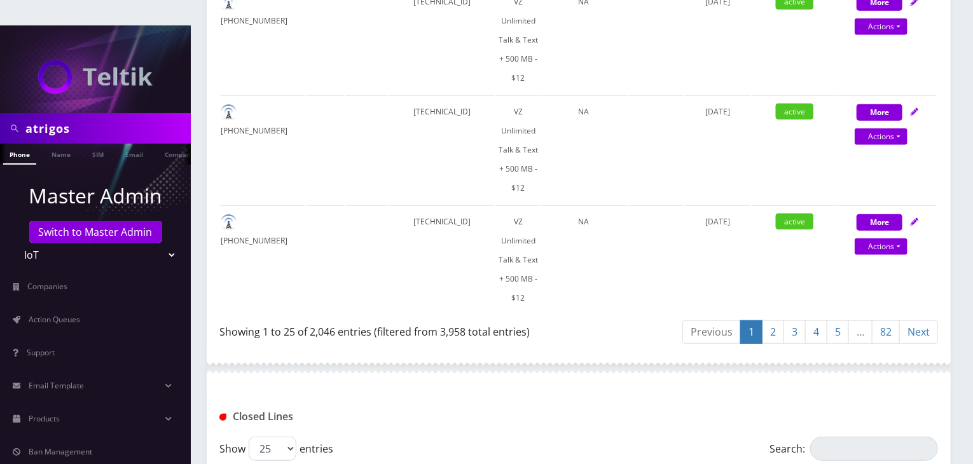
type input "VZ"
drag, startPoint x: 536, startPoint y: 296, endPoint x: 221, endPoint y: 298, distance: 314.8
click at [221, 319] on div "Showing 1 to 25 of 2,046 entries (filtered from 3,958 total entries)" at bounding box center [394, 329] width 350 height 20
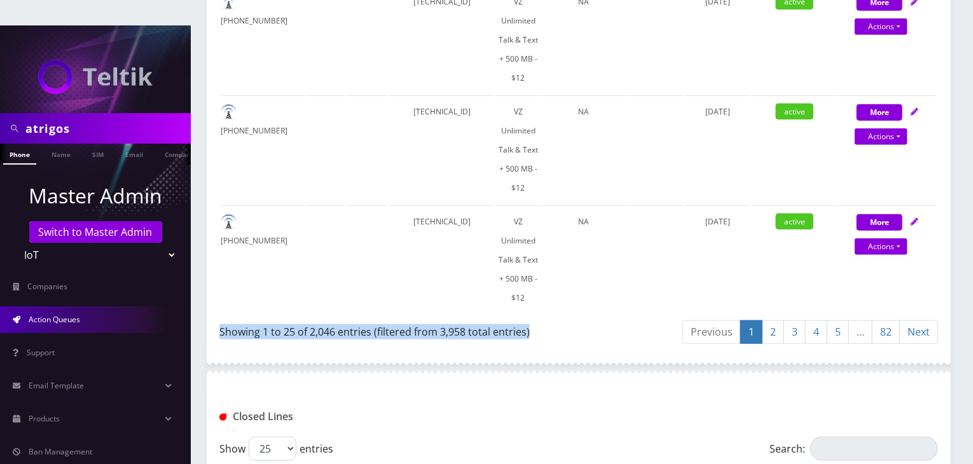
click at [48, 306] on link "Action Queues" at bounding box center [95, 319] width 191 height 27
